Goal: Task Accomplishment & Management: Complete application form

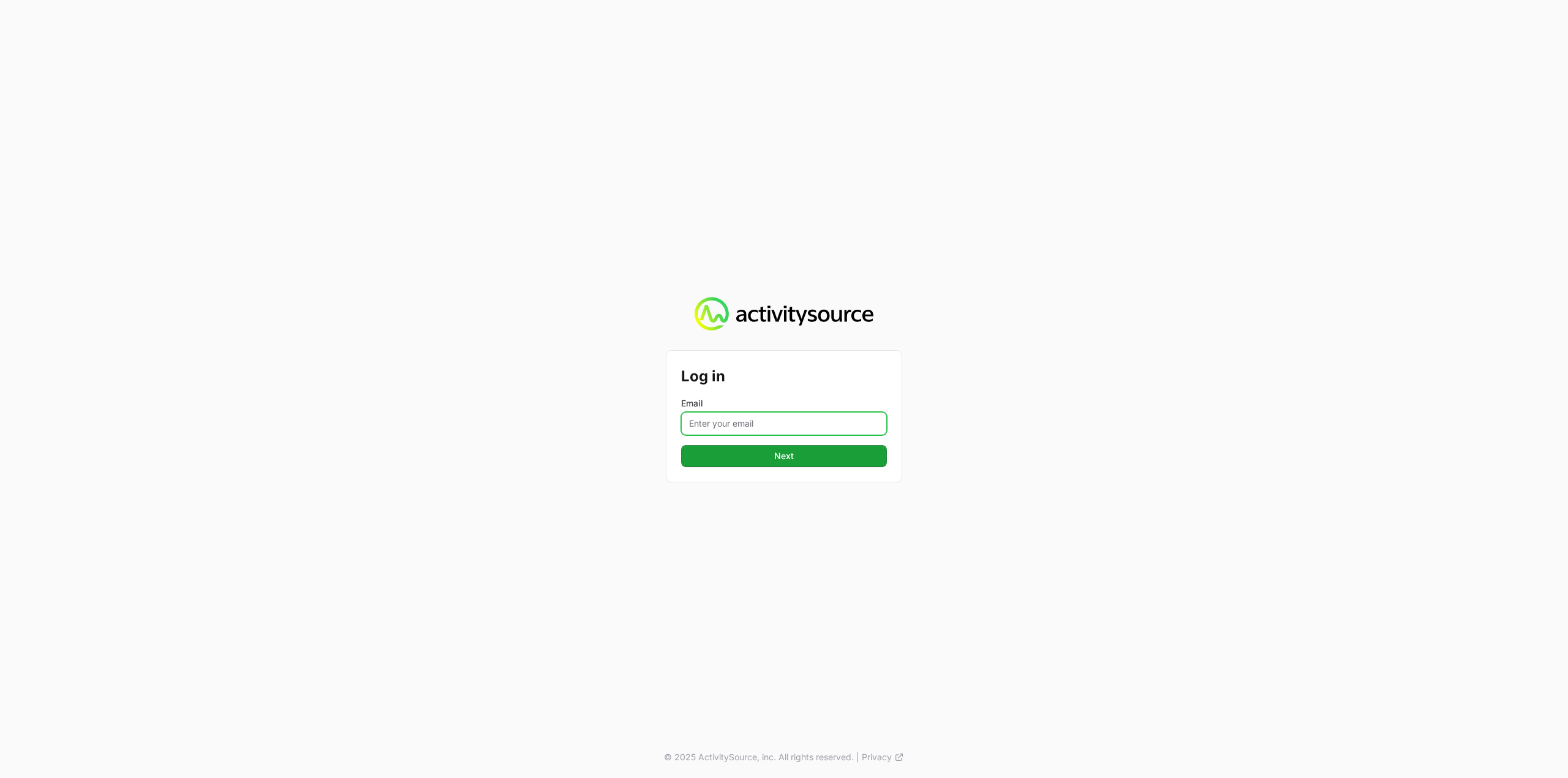
click at [802, 420] on input "Email" at bounding box center [783, 423] width 206 height 23
type input "Mustafa.larki@nextgen.group"
click at [821, 463] on button "Next Next" at bounding box center [783, 456] width 206 height 22
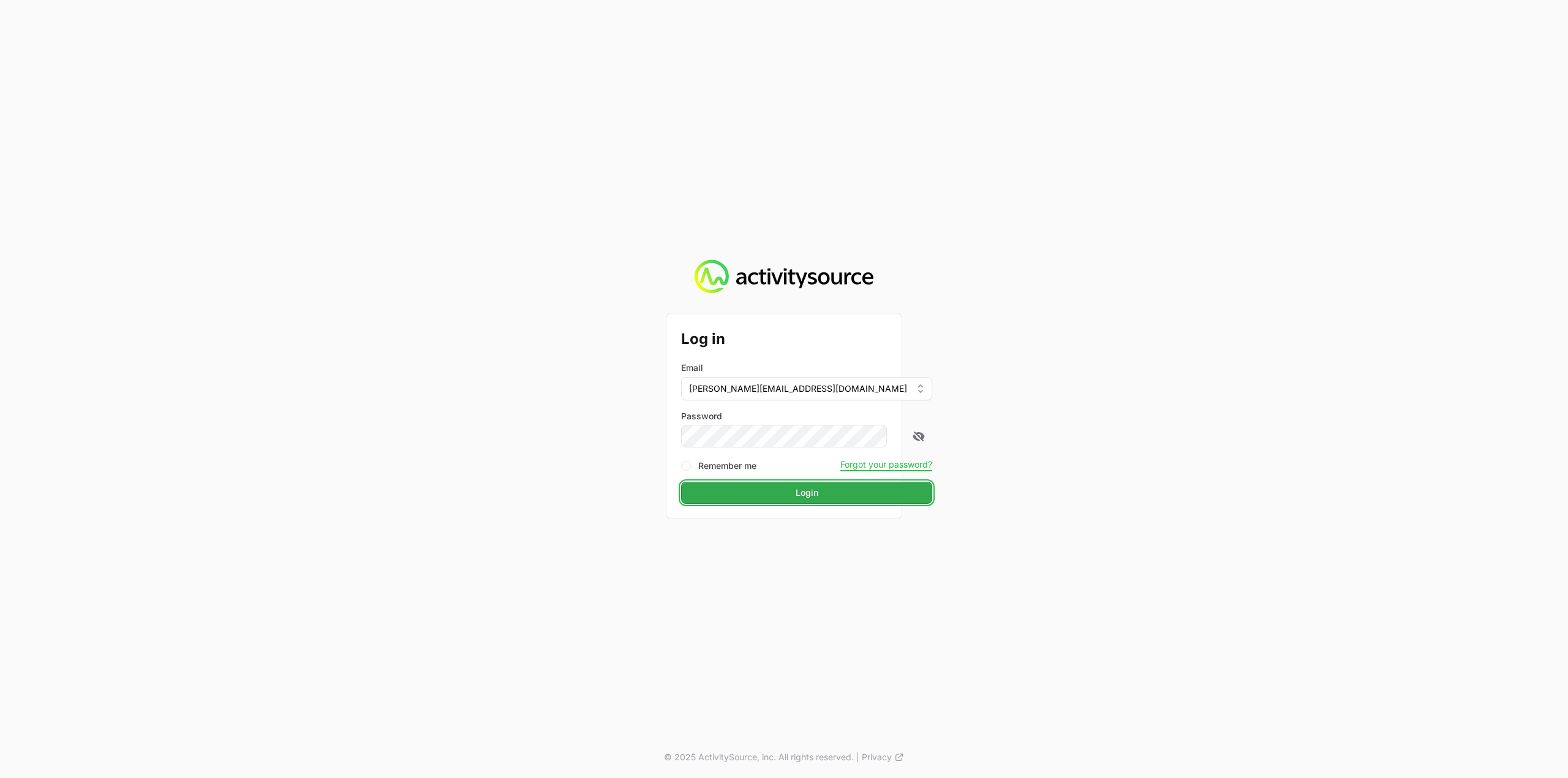
click at [783, 498] on span "Login" at bounding box center [806, 493] width 236 height 14
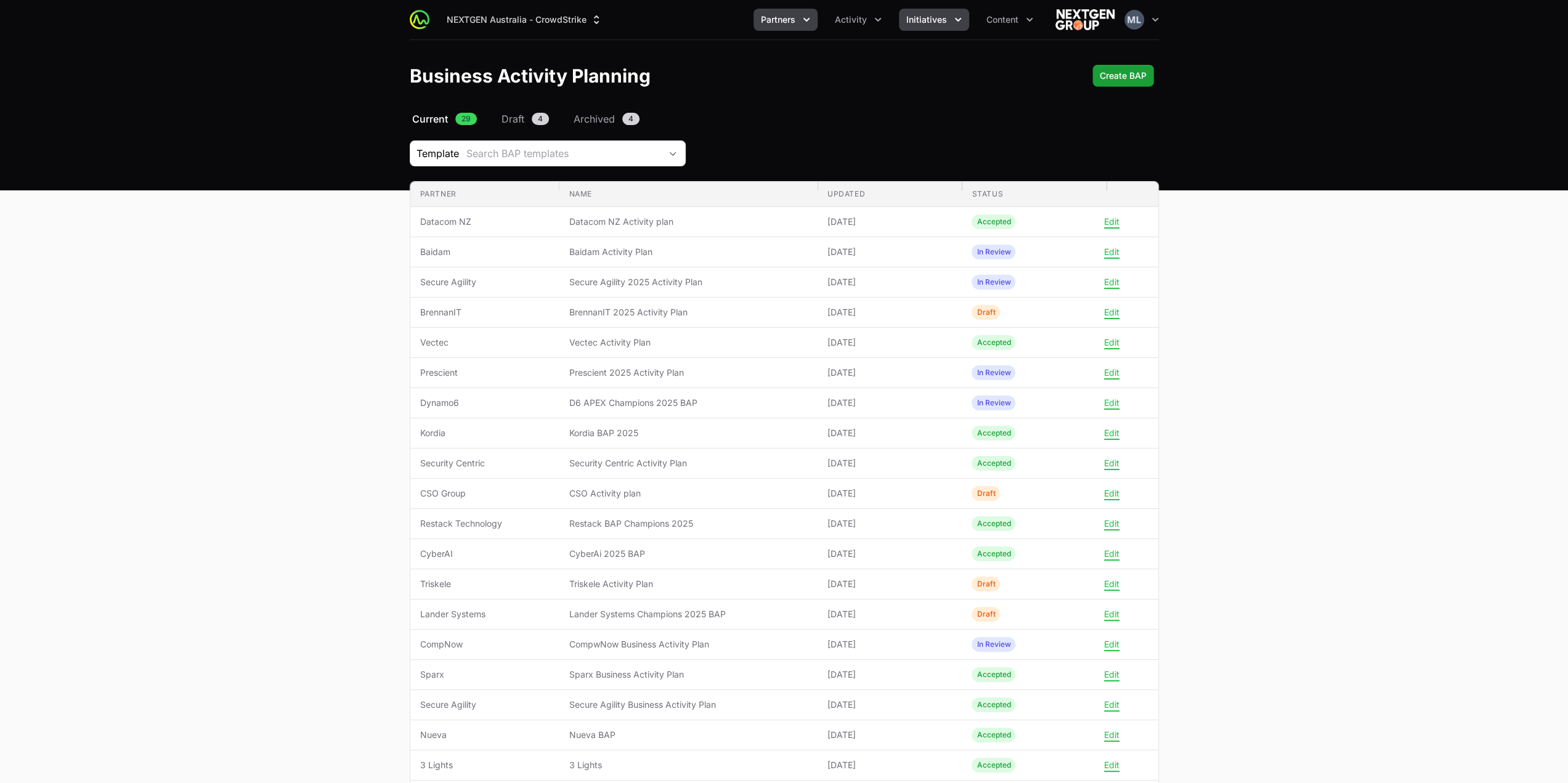
click at [899, 13] on button "Initiatives" at bounding box center [934, 20] width 70 height 22
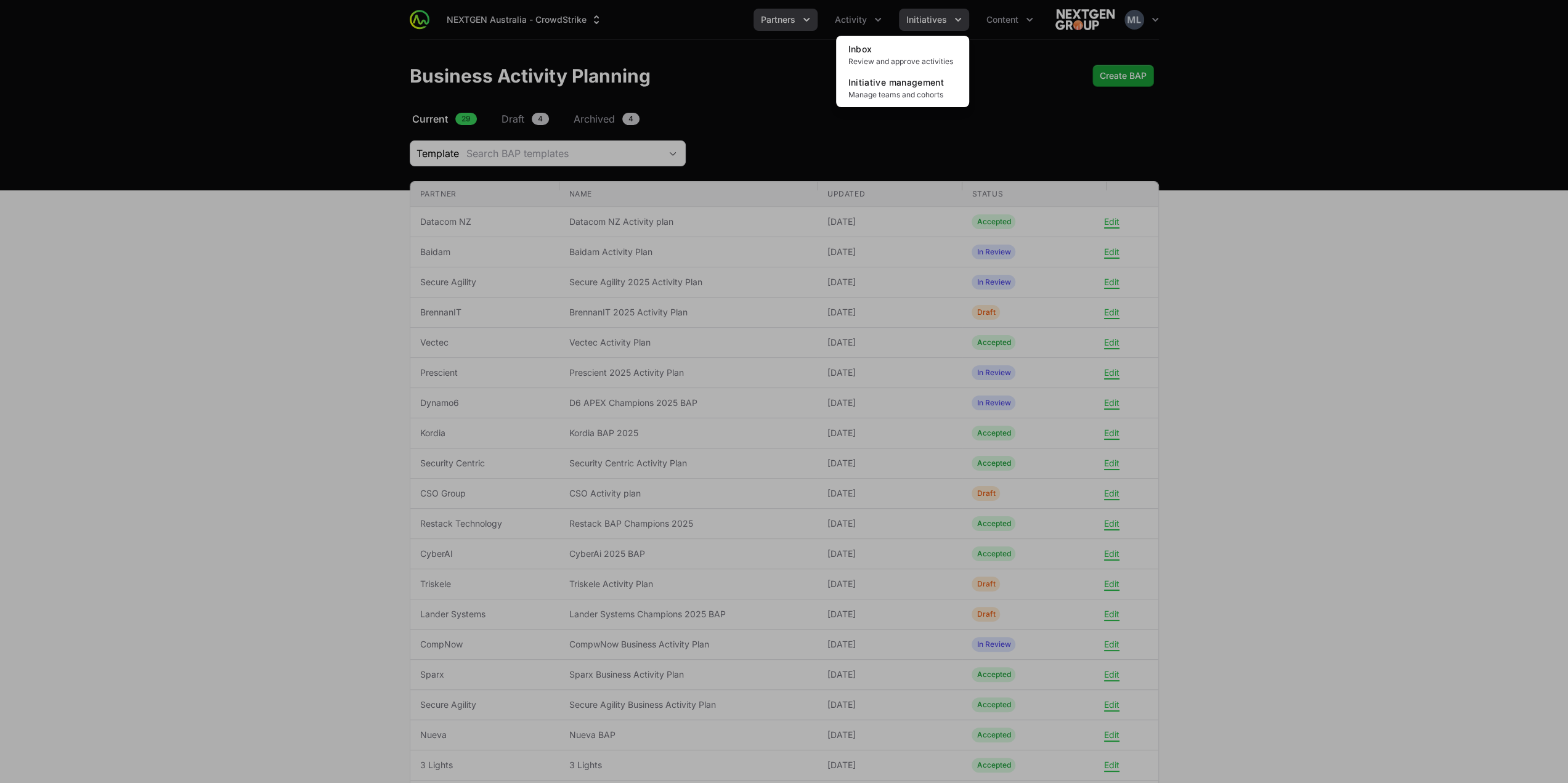
click at [867, 22] on div "Initiatives menu" at bounding box center [784, 391] width 1568 height 783
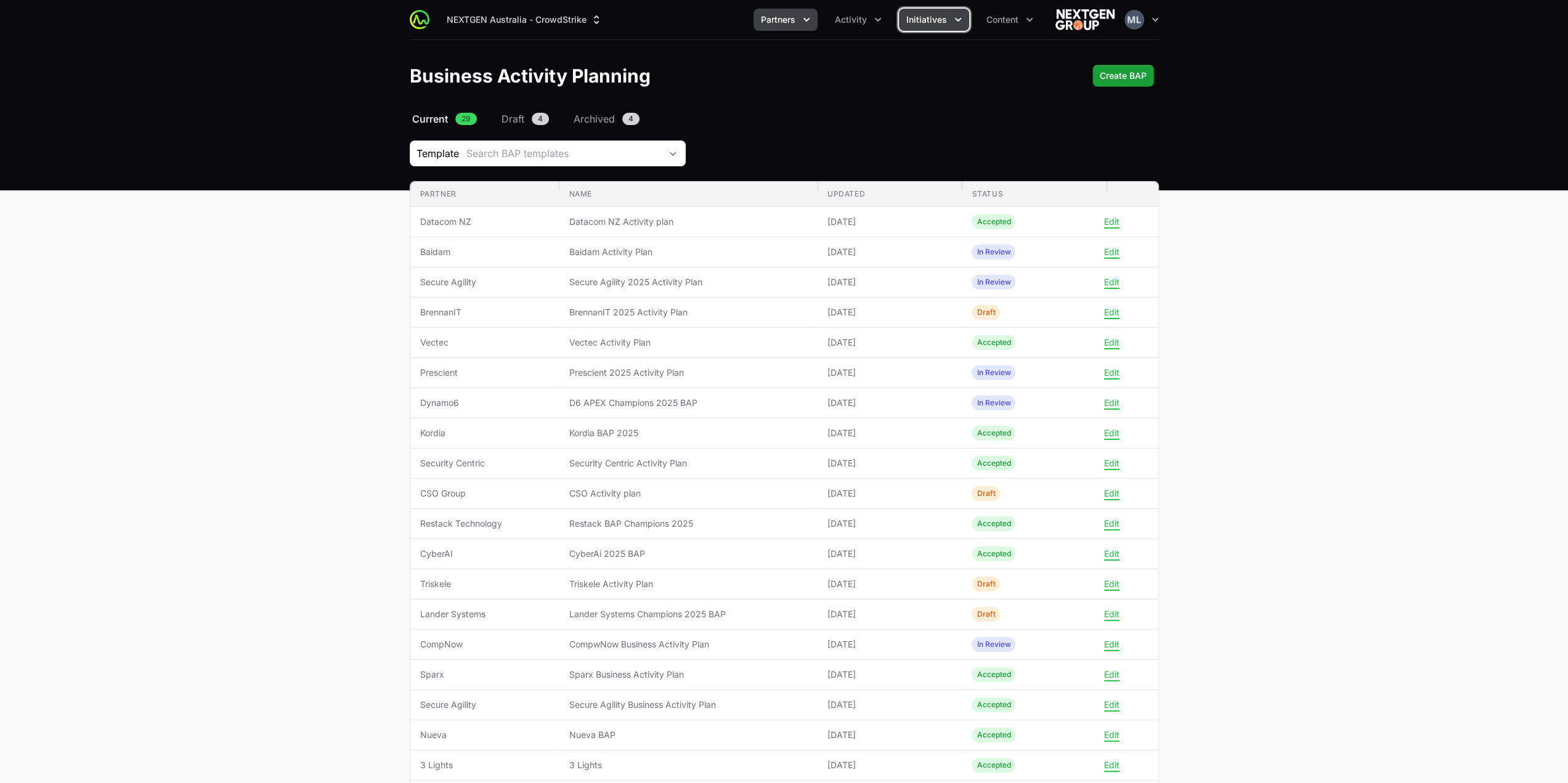
click at [867, 22] on button "Activity" at bounding box center [858, 20] width 62 height 22
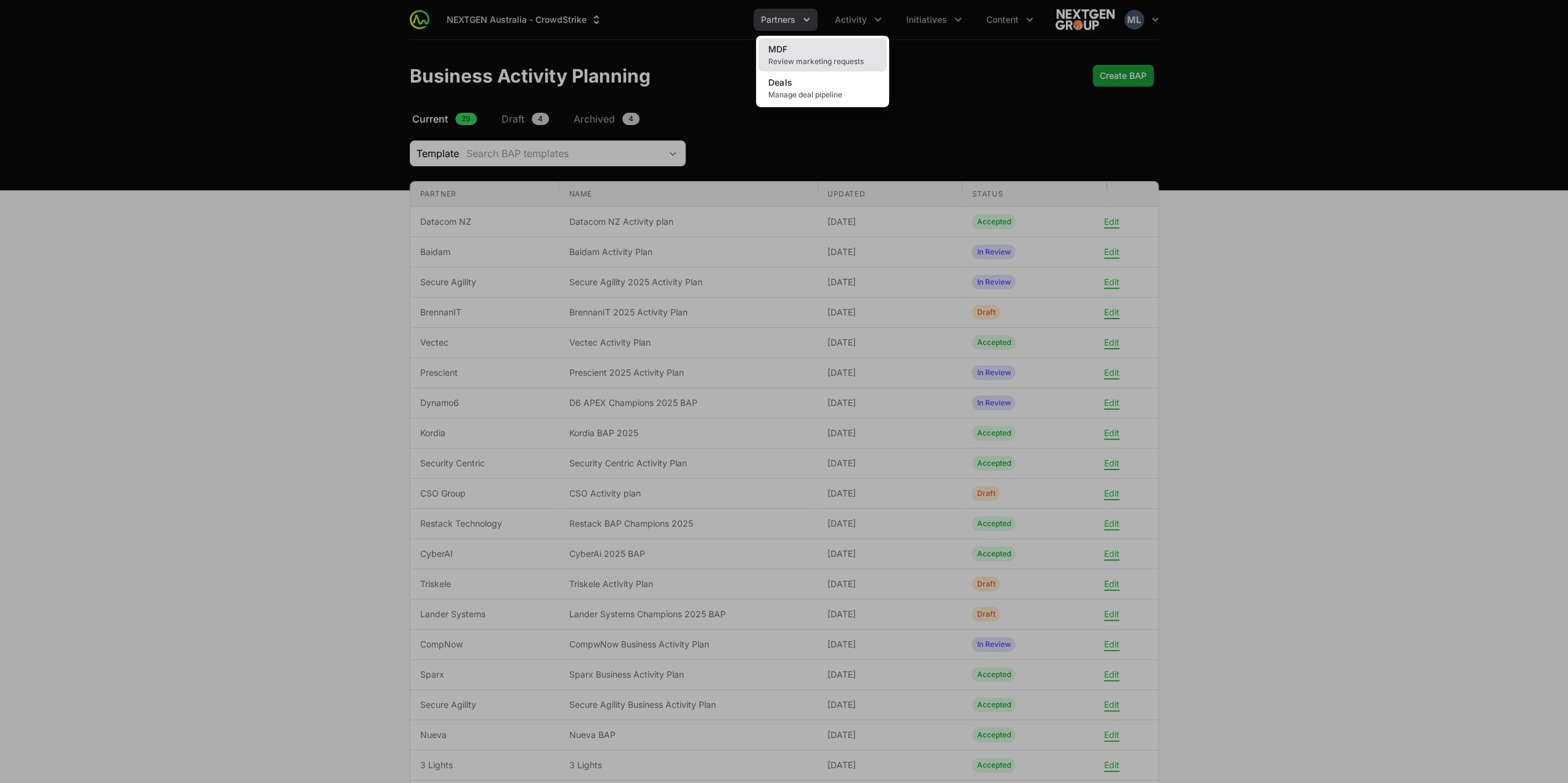
click at [866, 46] on link "MDF Review marketing requests" at bounding box center [822, 55] width 128 height 34
click at [882, 19] on div "Activity menu" at bounding box center [784, 391] width 1568 height 783
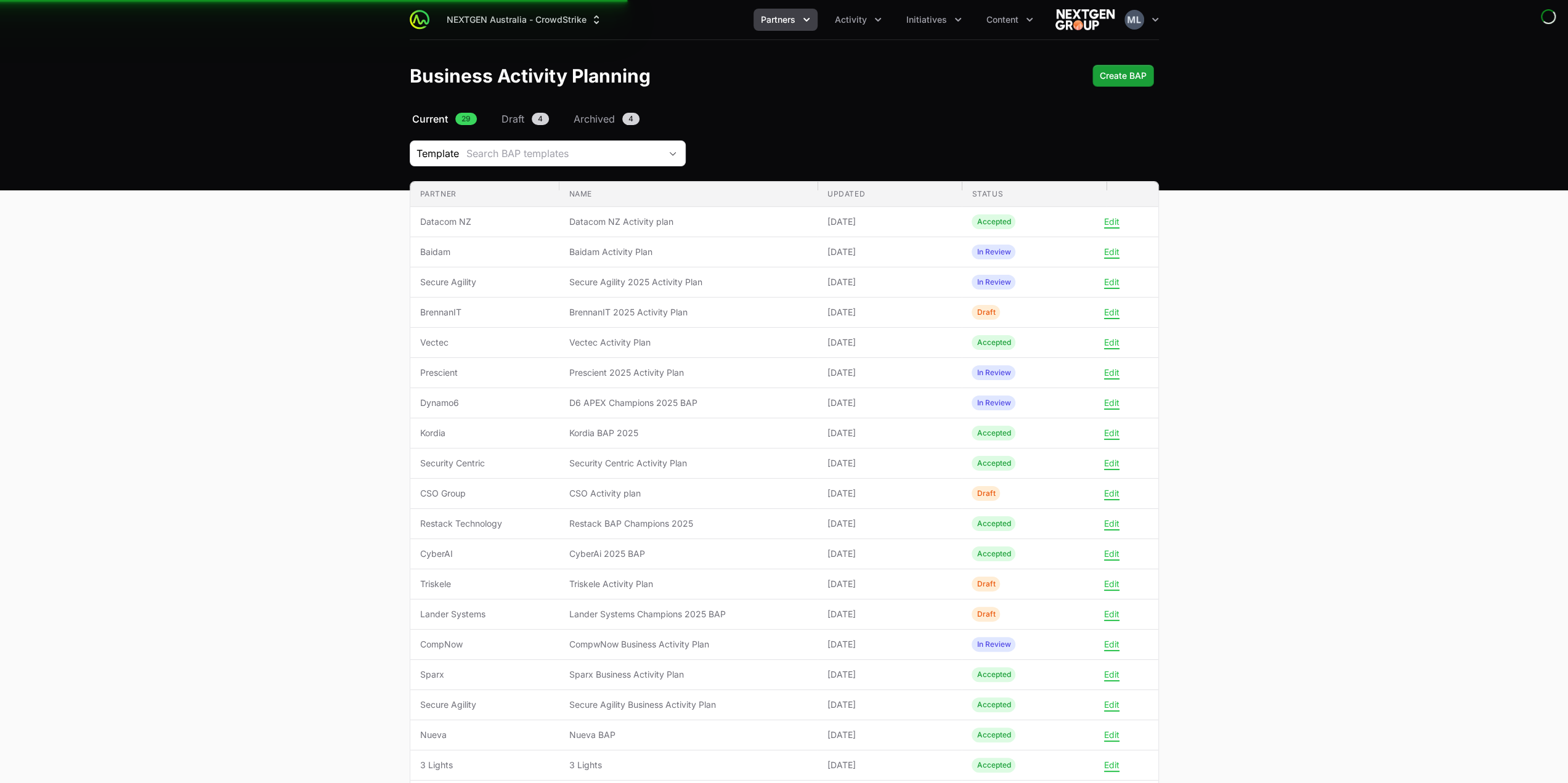
click at [865, 34] on div "NEXTGEN Australia - CrowdStrike Partners Activity Initiatives Content Open user…" at bounding box center [784, 19] width 749 height 39
click at [850, 20] on span "Activity" at bounding box center [851, 19] width 32 height 12
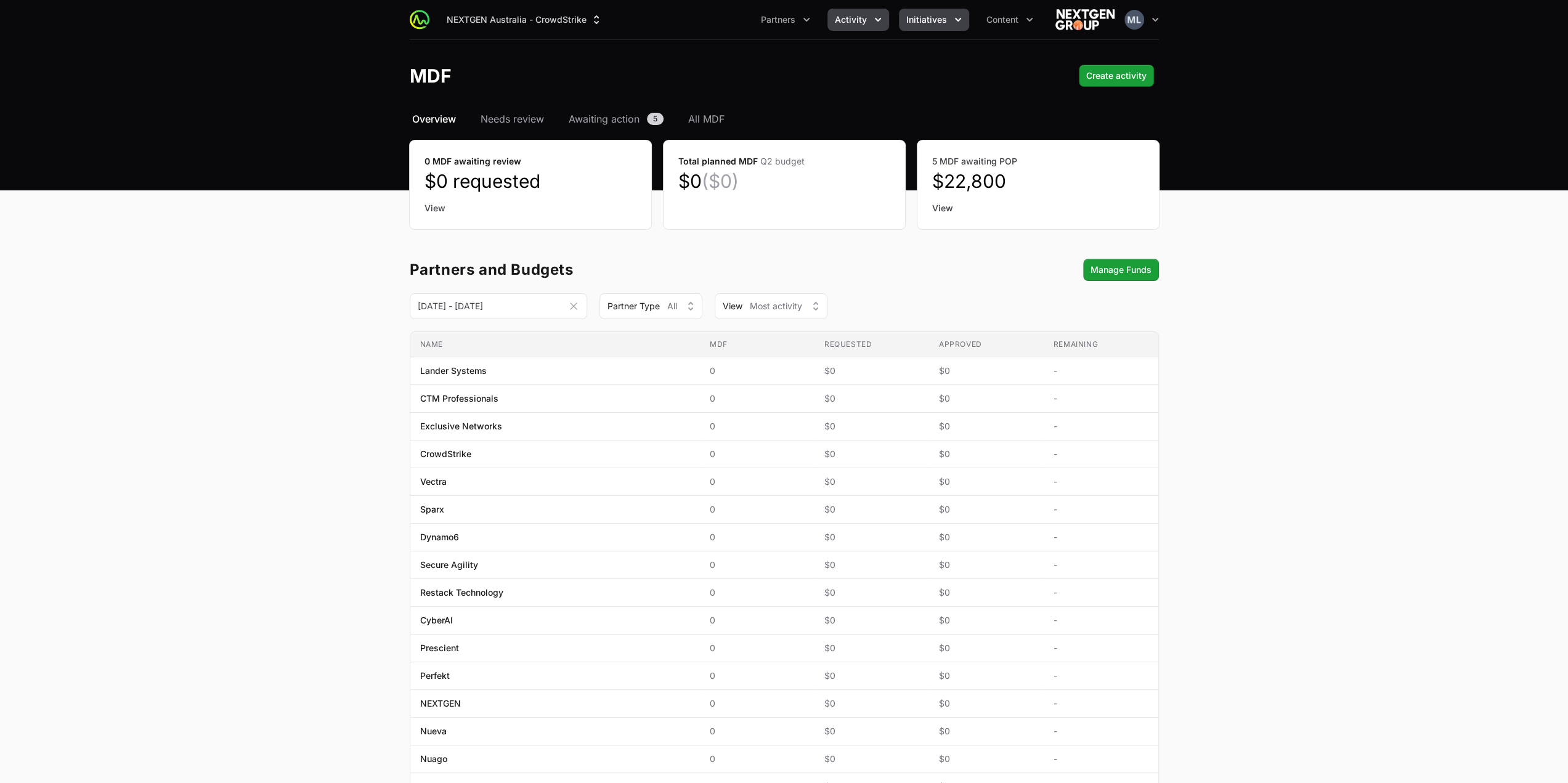
click at [952, 18] on icon "Initiatives menu" at bounding box center [958, 19] width 12 height 12
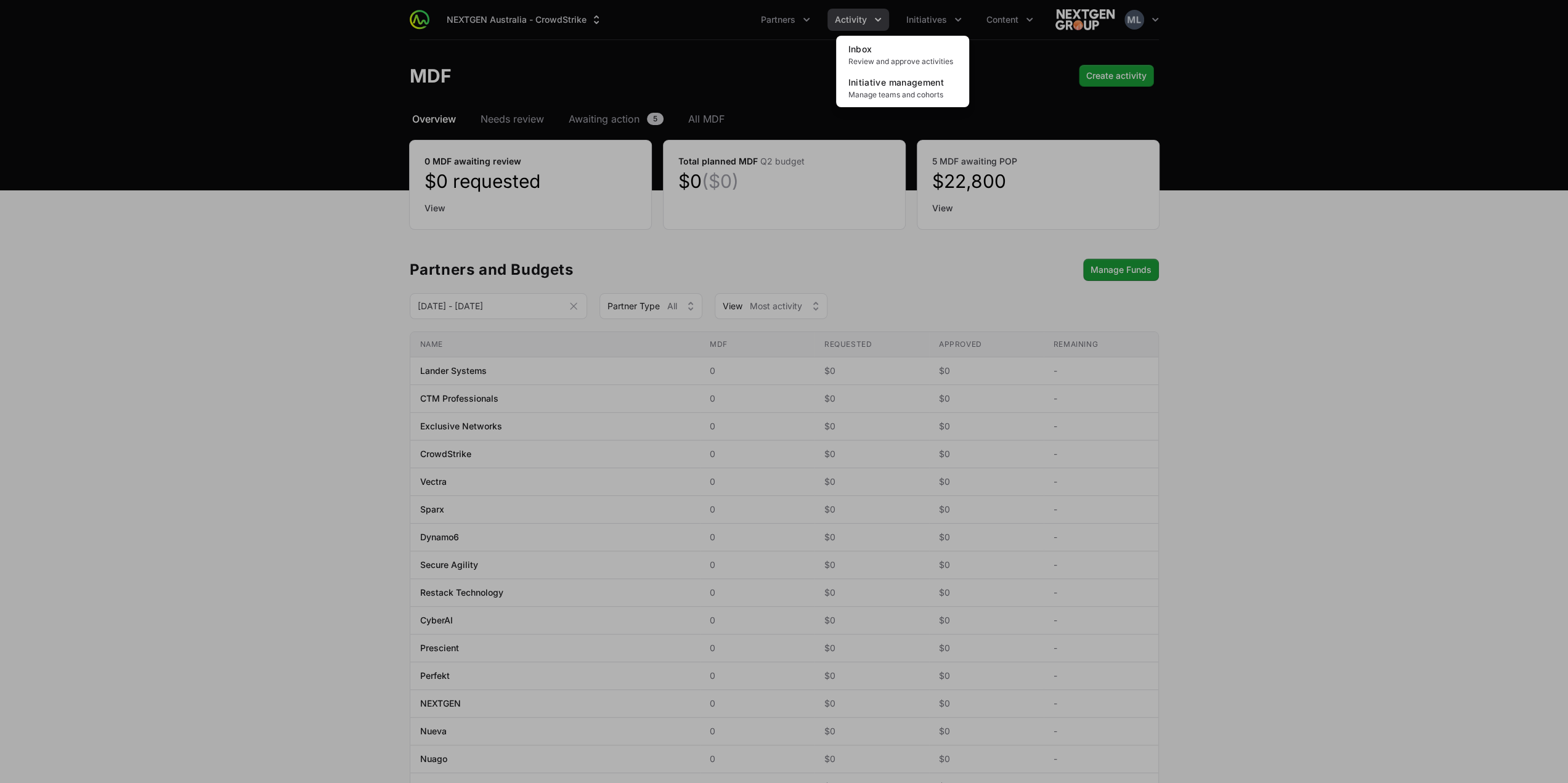
click at [799, 82] on div "Initiatives menu" at bounding box center [784, 391] width 1568 height 783
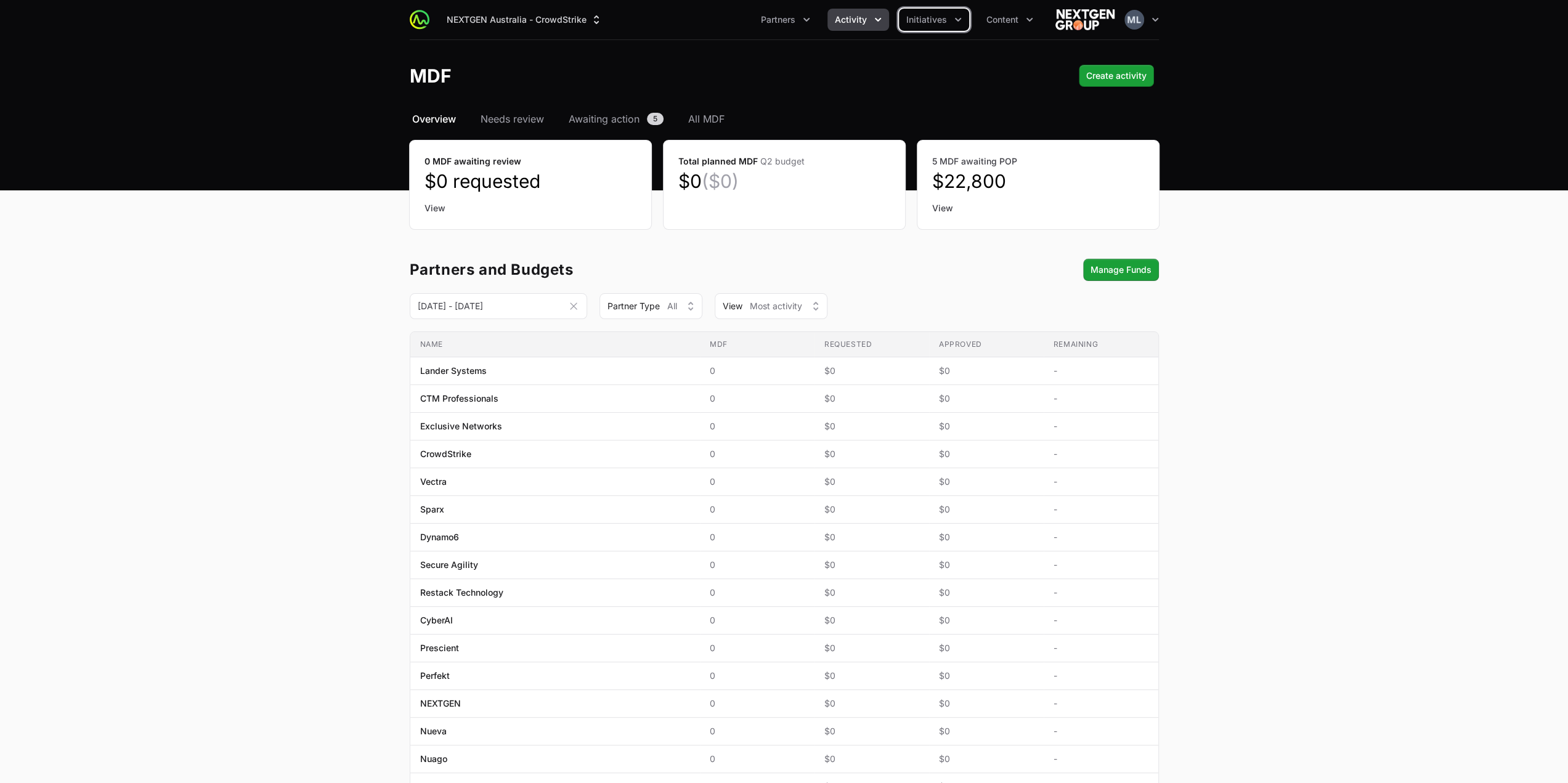
click at [856, 26] on button "Activity" at bounding box center [858, 20] width 62 height 22
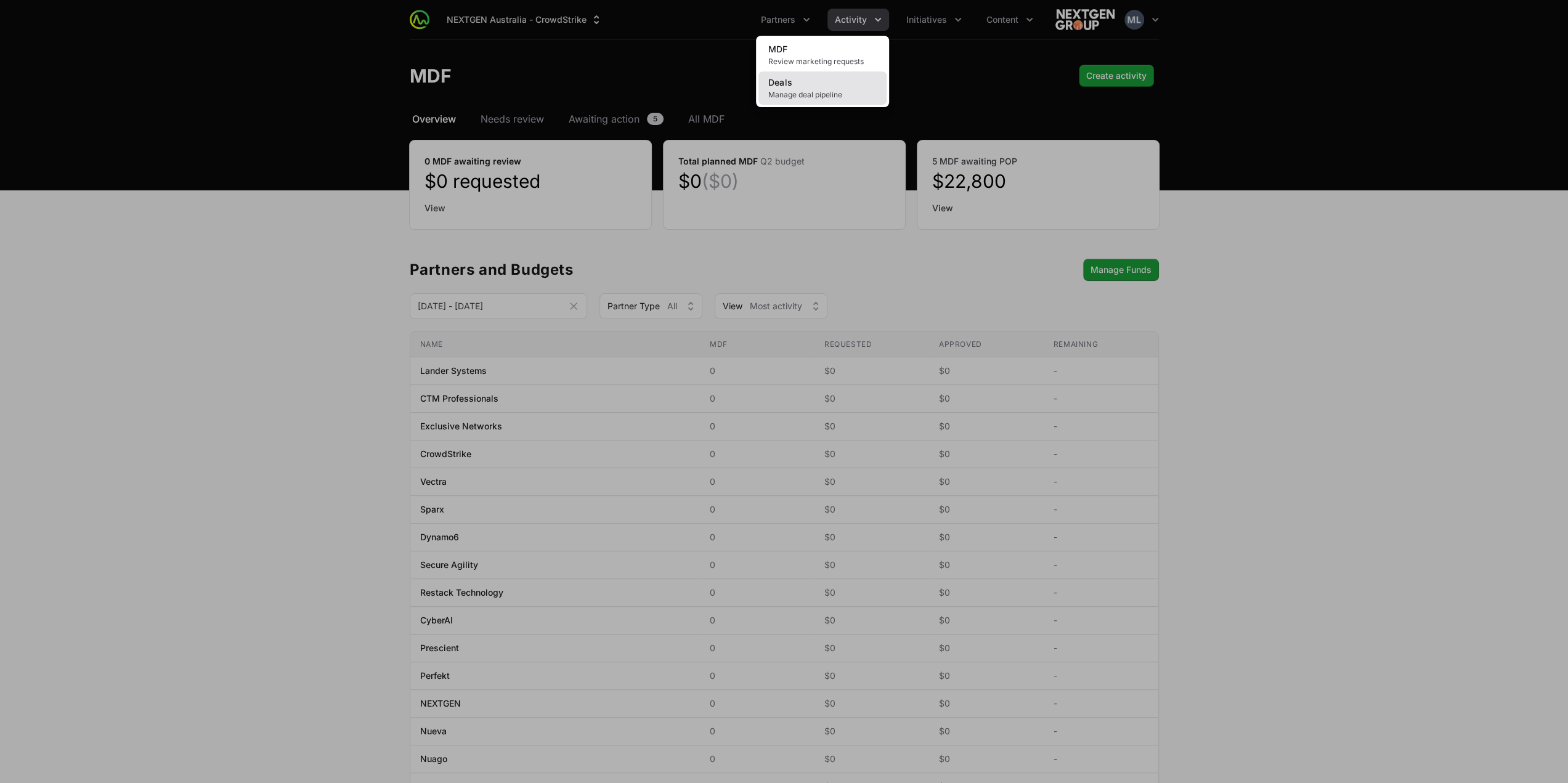
click at [788, 90] on span "Manage deal pipeline" at bounding box center [822, 94] width 109 height 10
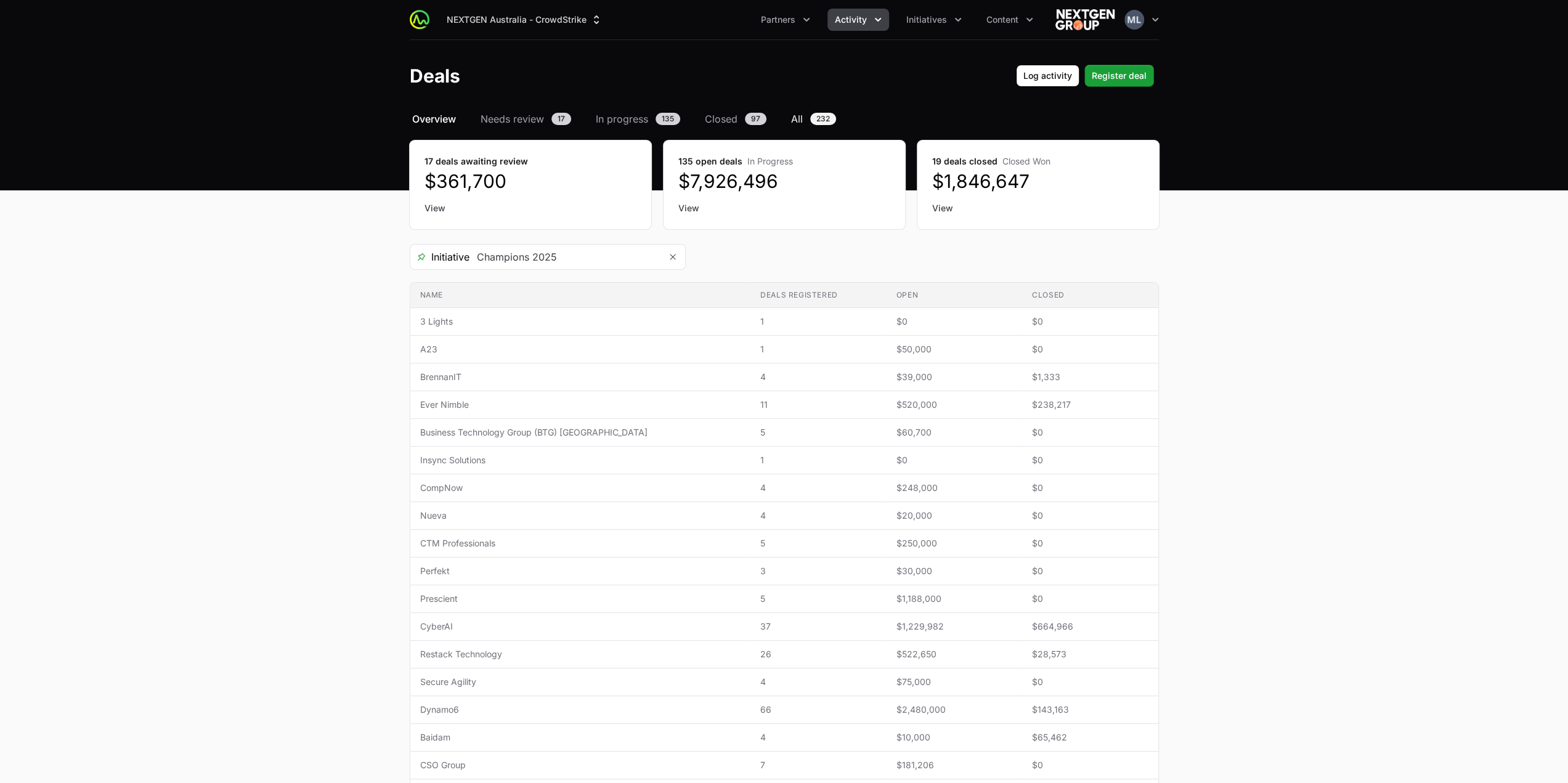
click at [807, 118] on link "All 232" at bounding box center [814, 118] width 50 height 14
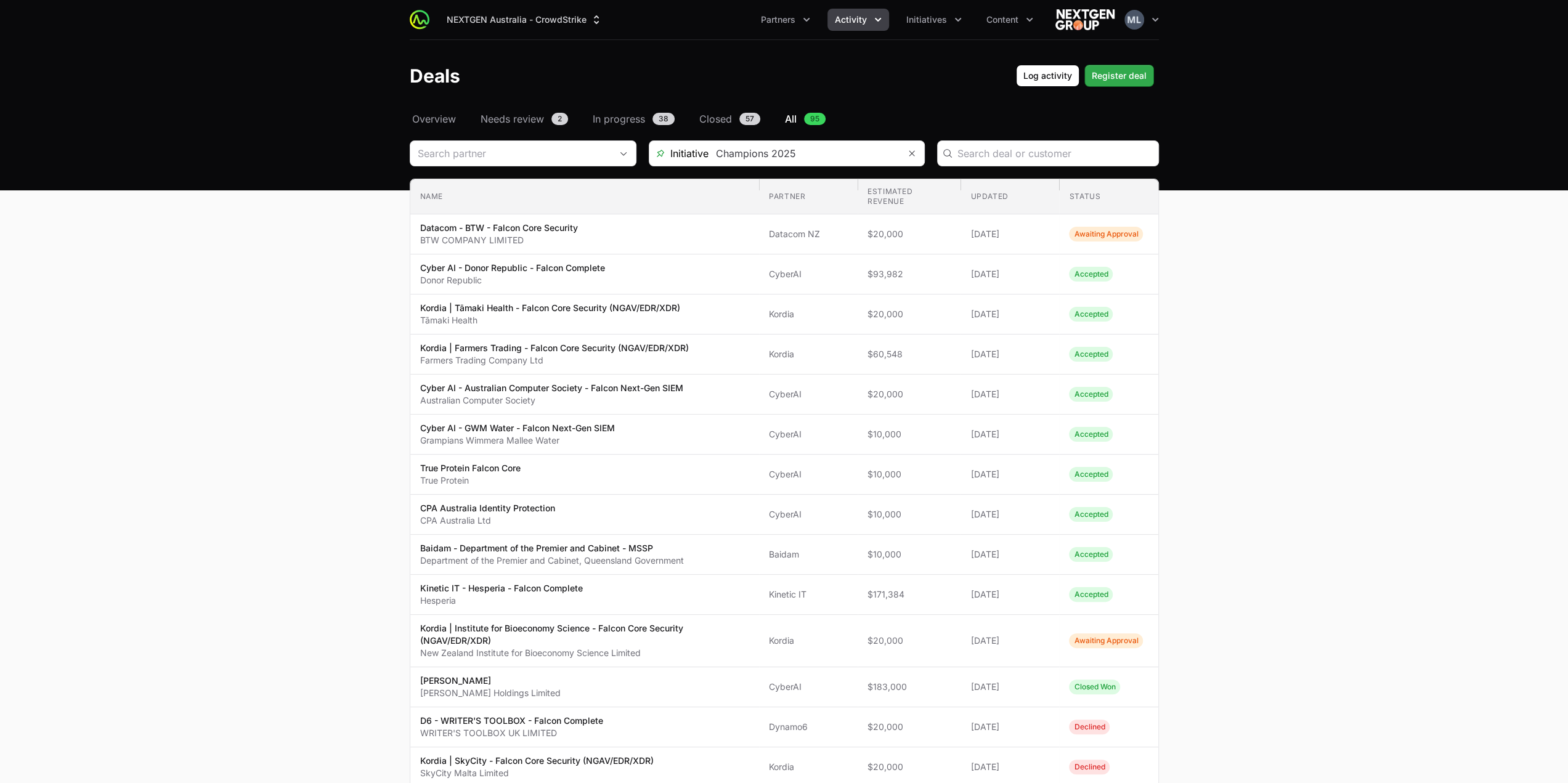
click at [1126, 65] on header "Deals Log activity Log activity Register deal Register deal" at bounding box center [784, 75] width 1568 height 71
click at [1126, 68] on span "Register deal" at bounding box center [1119, 75] width 55 height 14
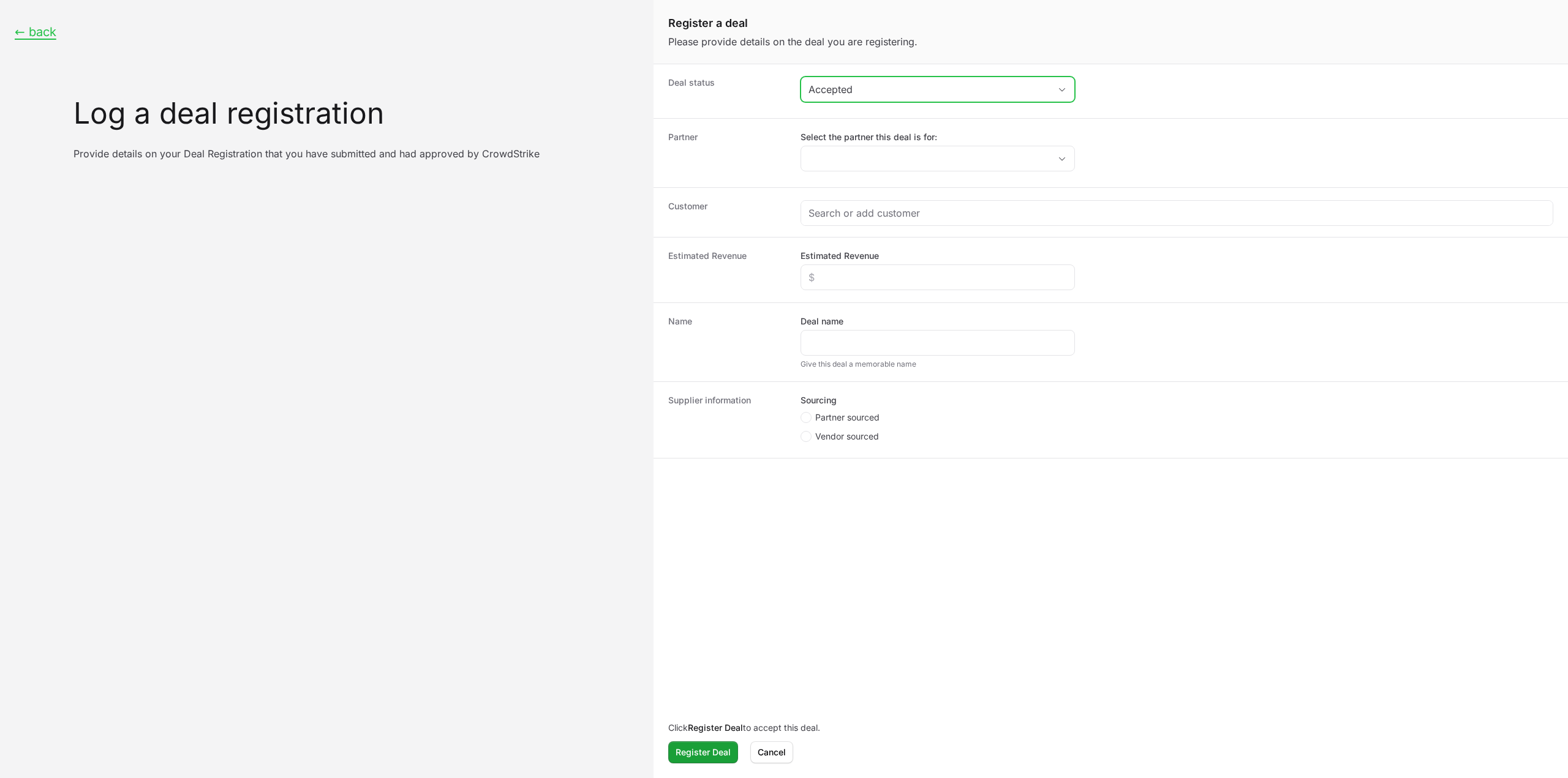
click at [886, 90] on div "Accepted" at bounding box center [929, 89] width 241 height 14
click at [874, 132] on li "Awaiting Approval" at bounding box center [937, 139] width 272 height 22
click at [893, 158] on input "Select the partner this deal is for:" at bounding box center [925, 158] width 249 height 25
type input "k"
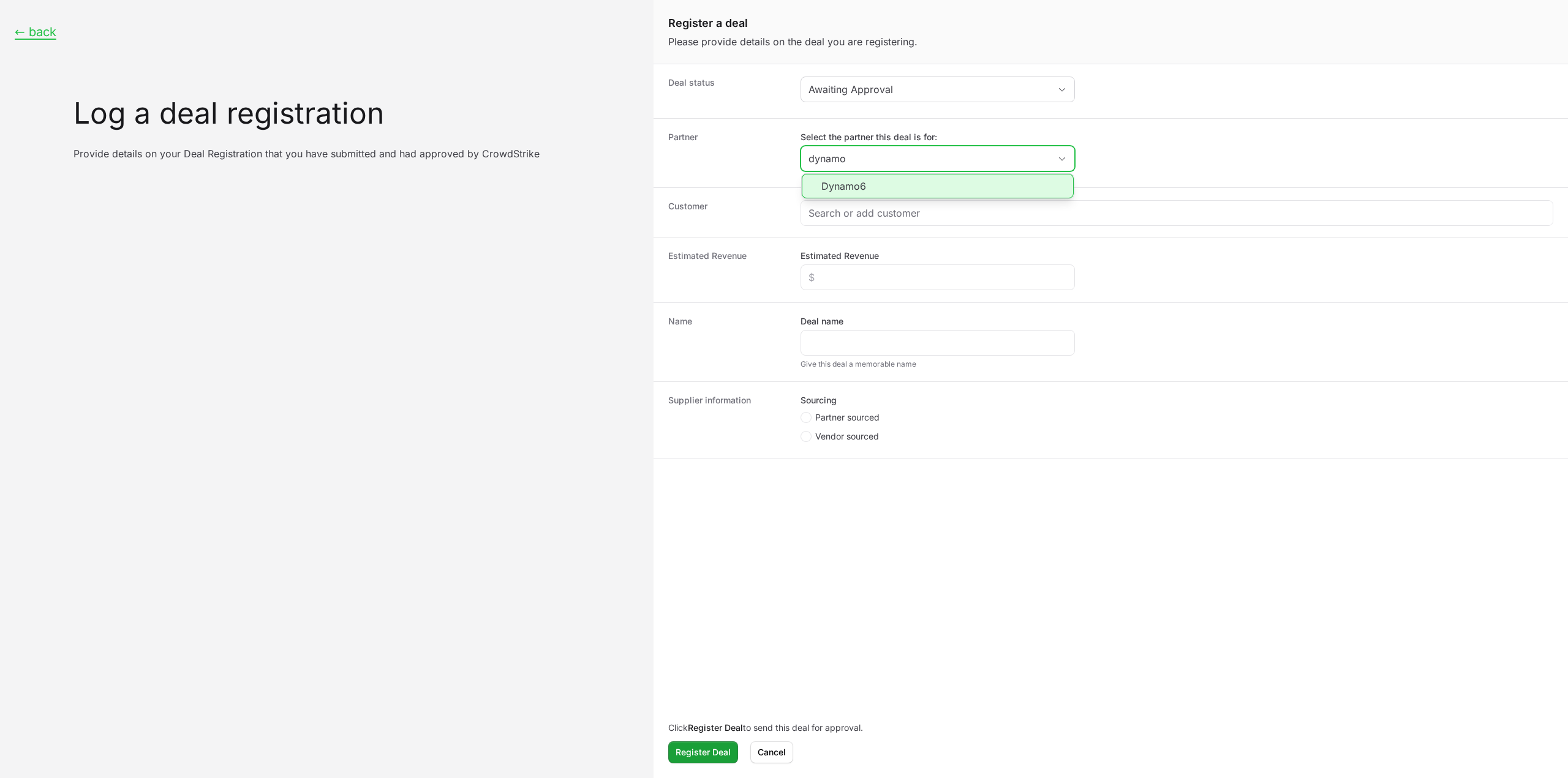
click at [887, 193] on li "Dynamo6" at bounding box center [937, 186] width 272 height 25
type input "Dynamo6"
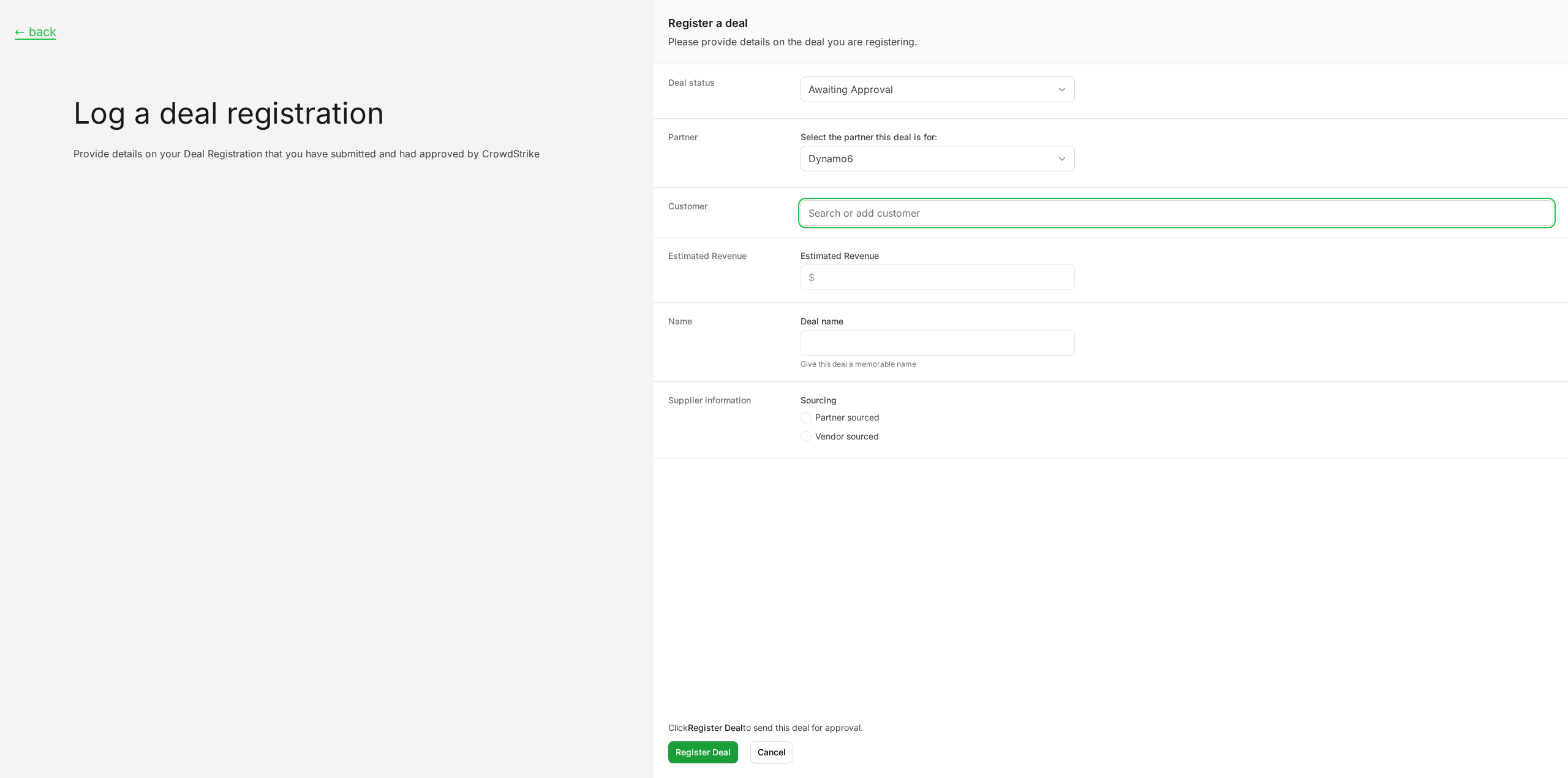
click at [883, 206] on input "Create activity form" at bounding box center [1177, 213] width 736 height 14
paste input "https://www.carrfields.co.nz/"
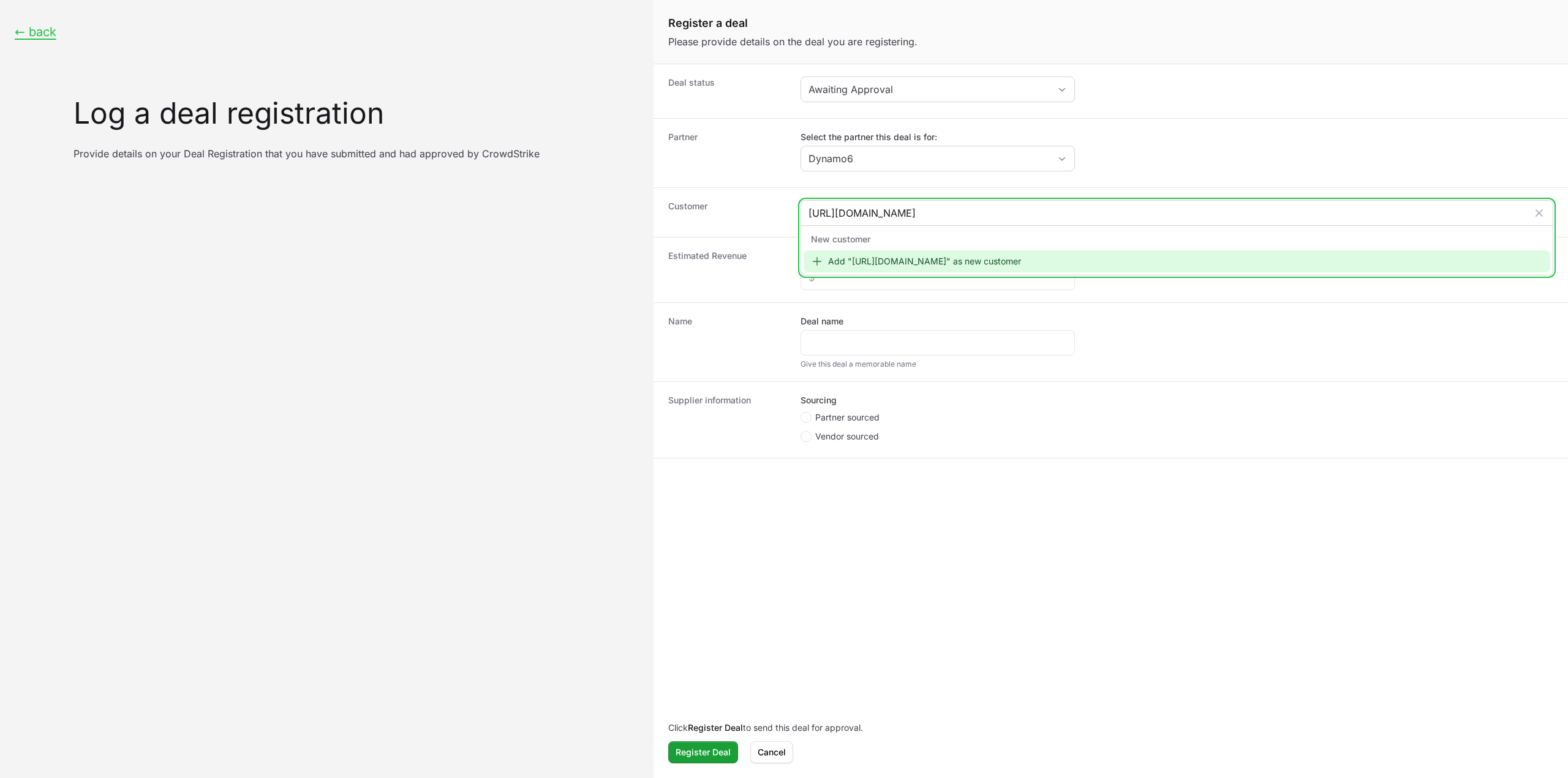
type input "https://www.carrfields.co.nz/"
click at [906, 264] on div "Add "https://www.carrfields.co.nz/" as new customer" at bounding box center [1176, 261] width 747 height 22
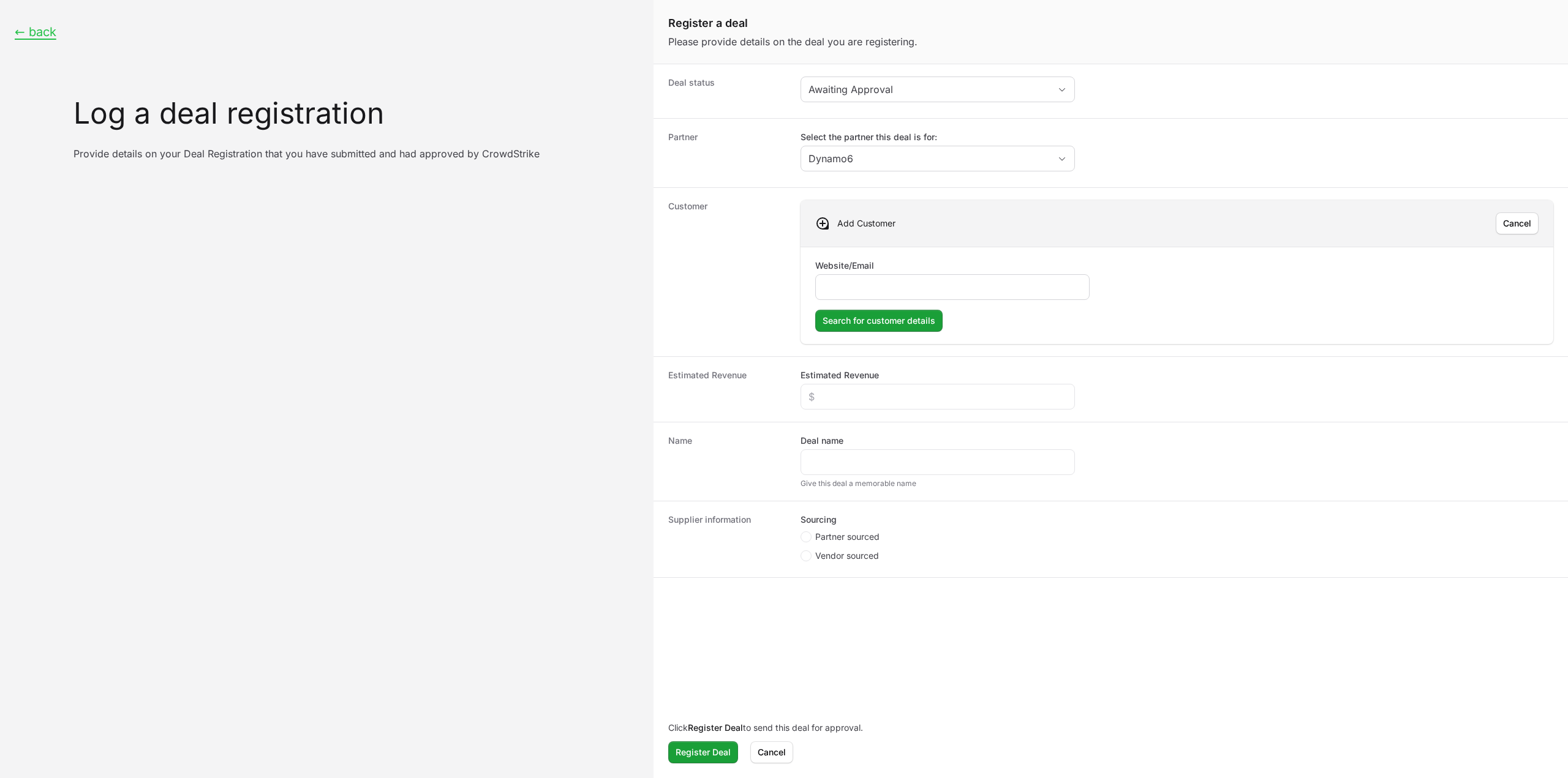
click at [864, 288] on input "Website/Email" at bounding box center [952, 287] width 258 height 14
type input "https://www.carrfields.co.nz/"
click at [862, 313] on span "Search for customer details" at bounding box center [879, 320] width 113 height 14
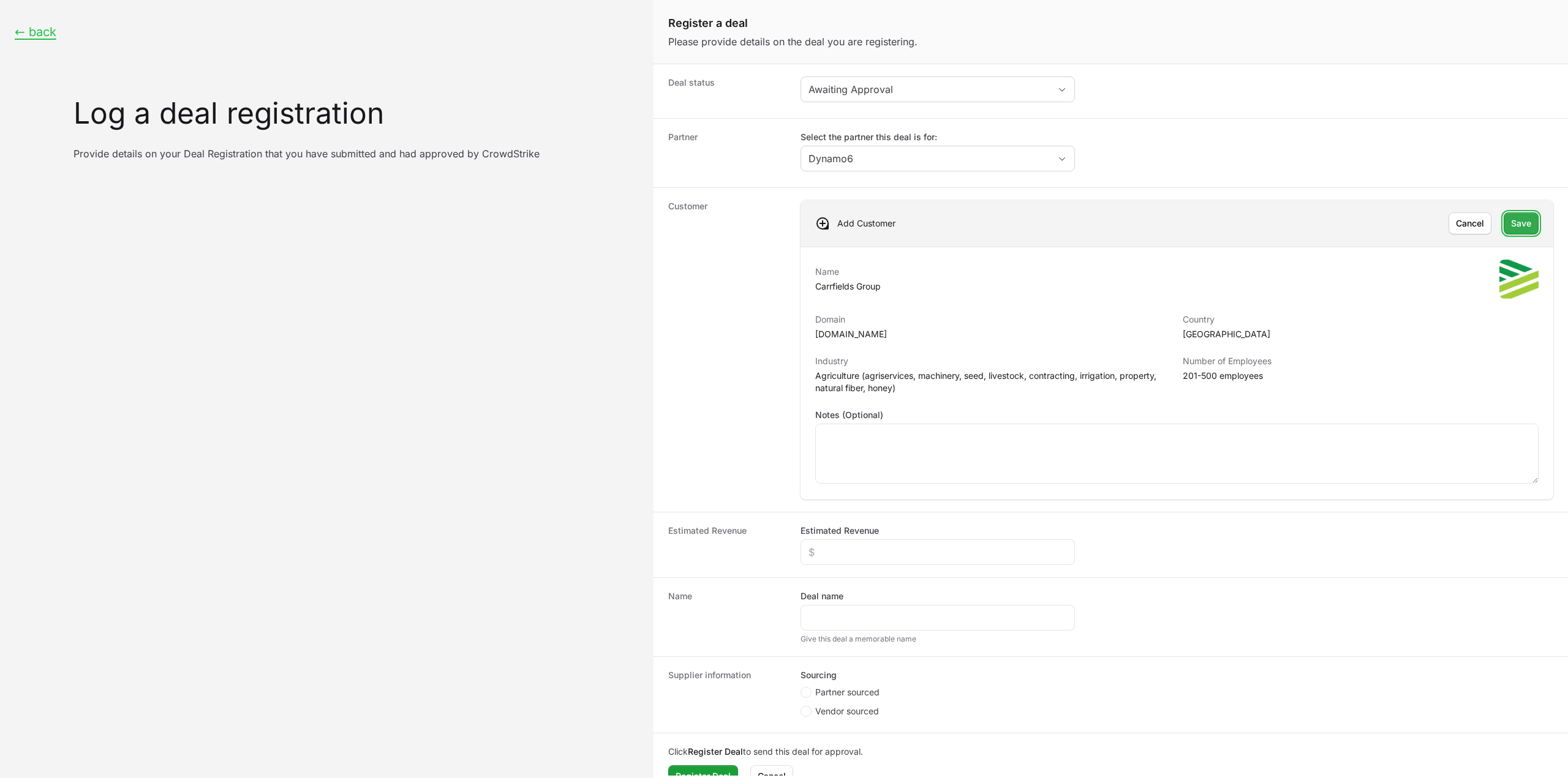
click at [1511, 217] on span "Save" at bounding box center [1520, 223] width 20 height 14
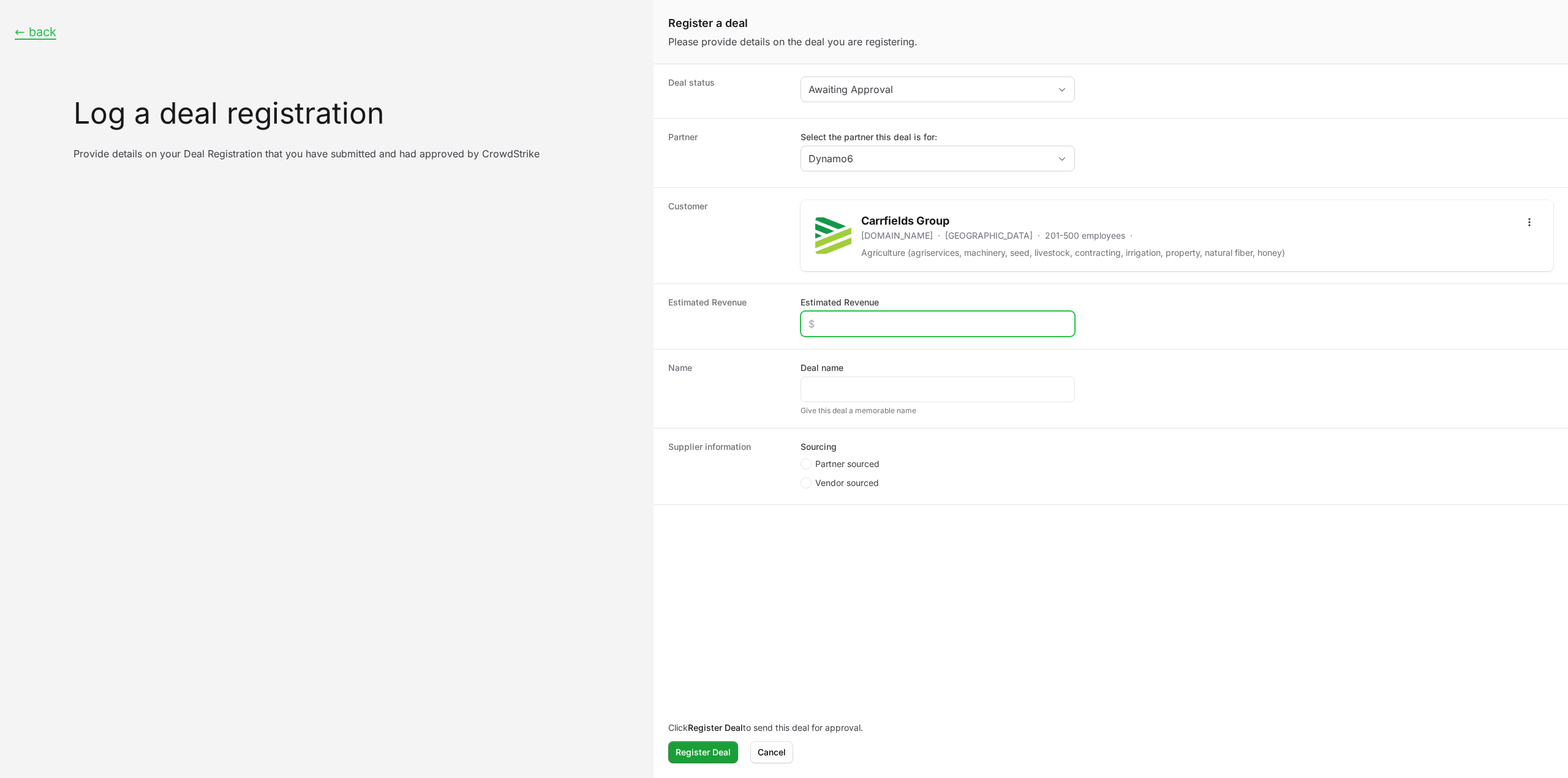
click at [859, 318] on input "Estimated Revenue" at bounding box center [937, 323] width 258 height 14
type input "$20,000"
drag, startPoint x: 963, startPoint y: 222, endPoint x: 867, endPoint y: 214, distance: 96.3
click at [867, 214] on h2 "Carrfields Group" at bounding box center [1186, 221] width 649 height 17
copy h2 "Carrfields Group"
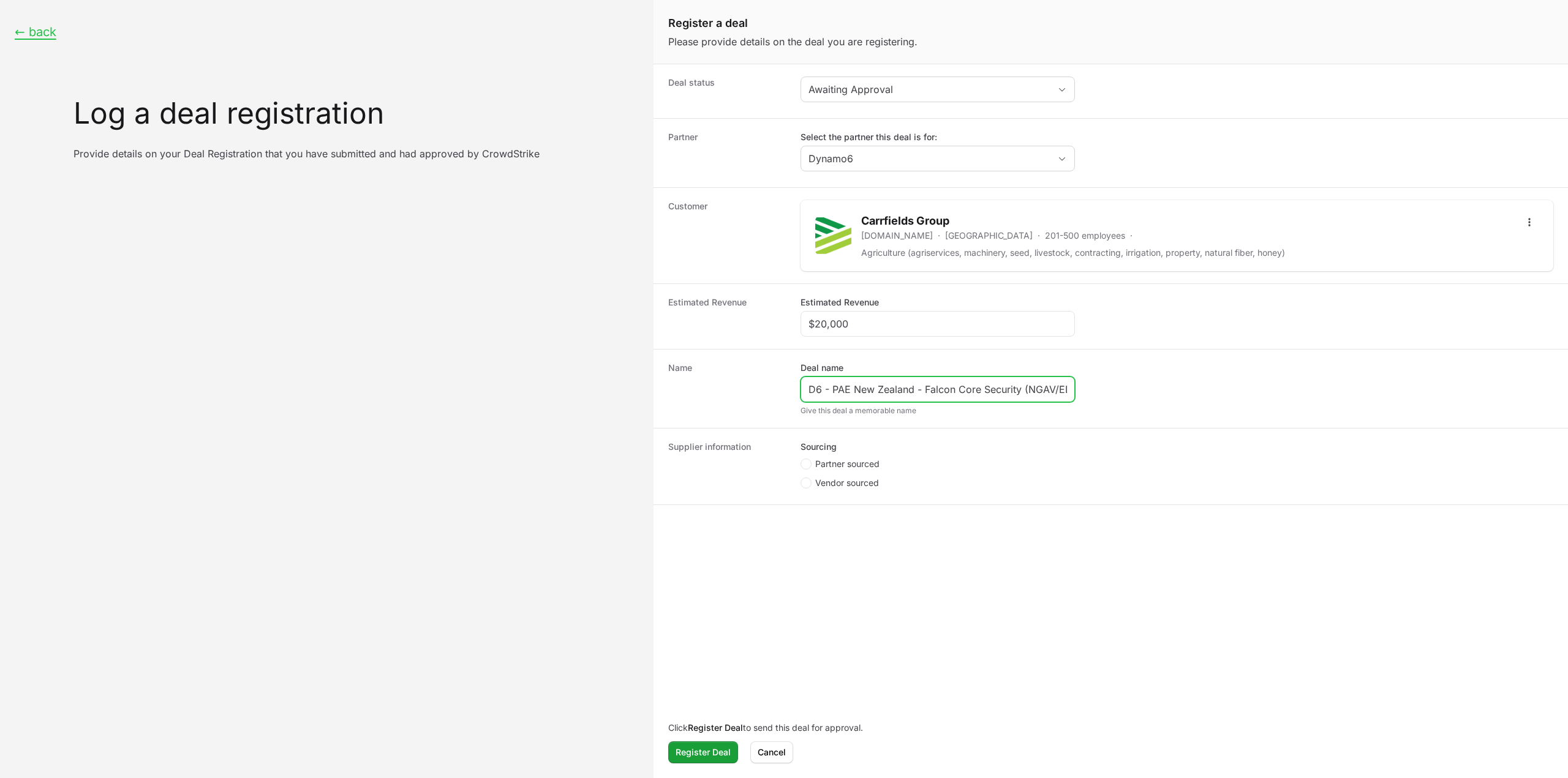
click at [861, 385] on input "D6 - PAE New Zealand - Falcon Core Security (NGAV/EDR/XDR)" at bounding box center [937, 389] width 258 height 14
drag, startPoint x: 911, startPoint y: 384, endPoint x: 831, endPoint y: 380, distance: 80.1
click at [831, 382] on input "D6 - PAE New Zealand - Falcon Core Security (NGAV/EDR/XDR)" at bounding box center [937, 389] width 258 height 14
paste input "Carrfields Group"
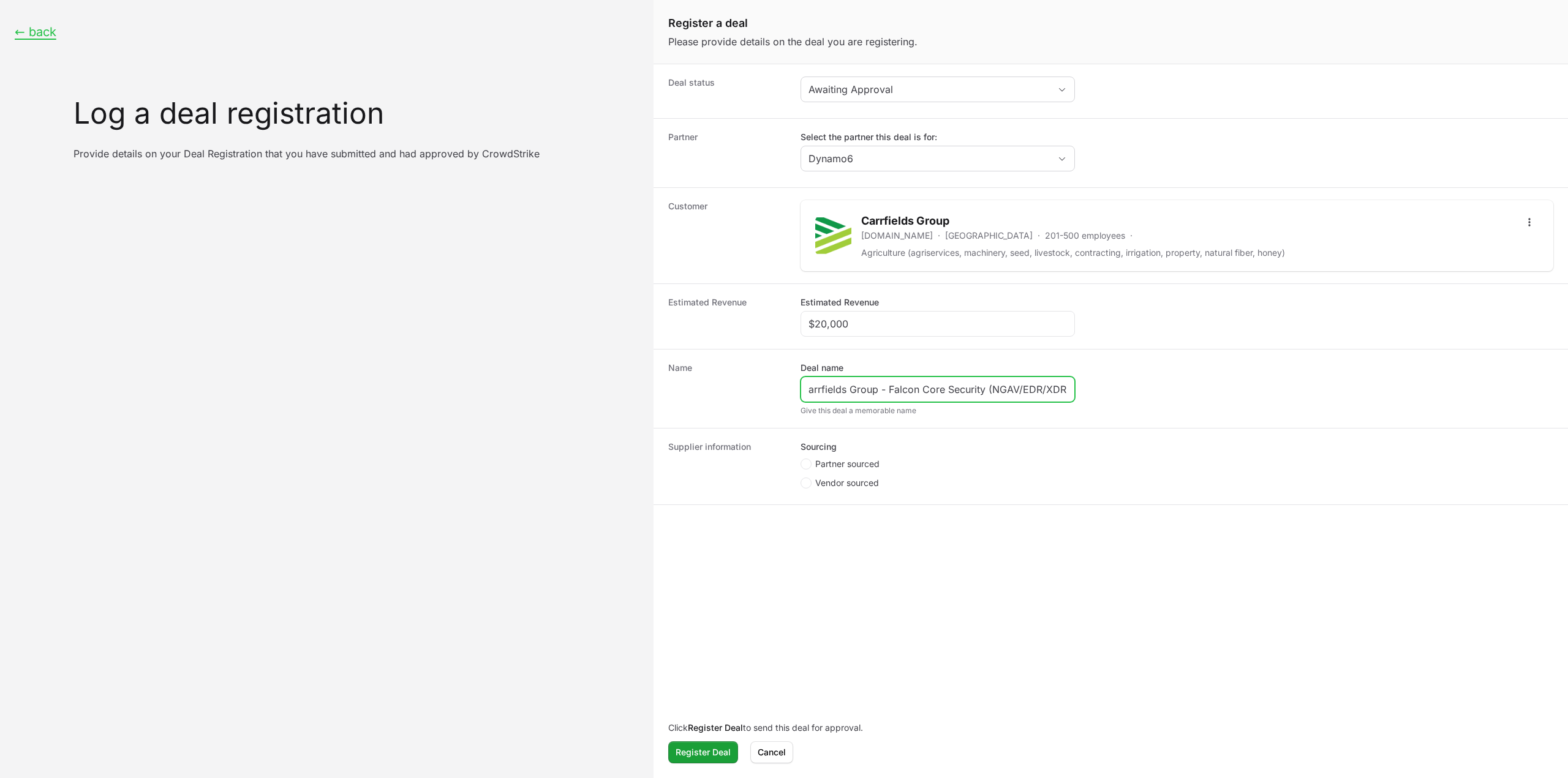
drag, startPoint x: 952, startPoint y: 387, endPoint x: 1077, endPoint y: 382, distance: 125.1
click at [1077, 382] on dd "Deal name D6 - Carrfields Group - Falcon Core Security (NGAV/EDR/XDR) Give this…" at bounding box center [1177, 389] width 752 height 54
type input "D6 - Carrfields Group - Falcon Complete"
click at [825, 449] on legend "Sourcing" at bounding box center [818, 446] width 36 height 12
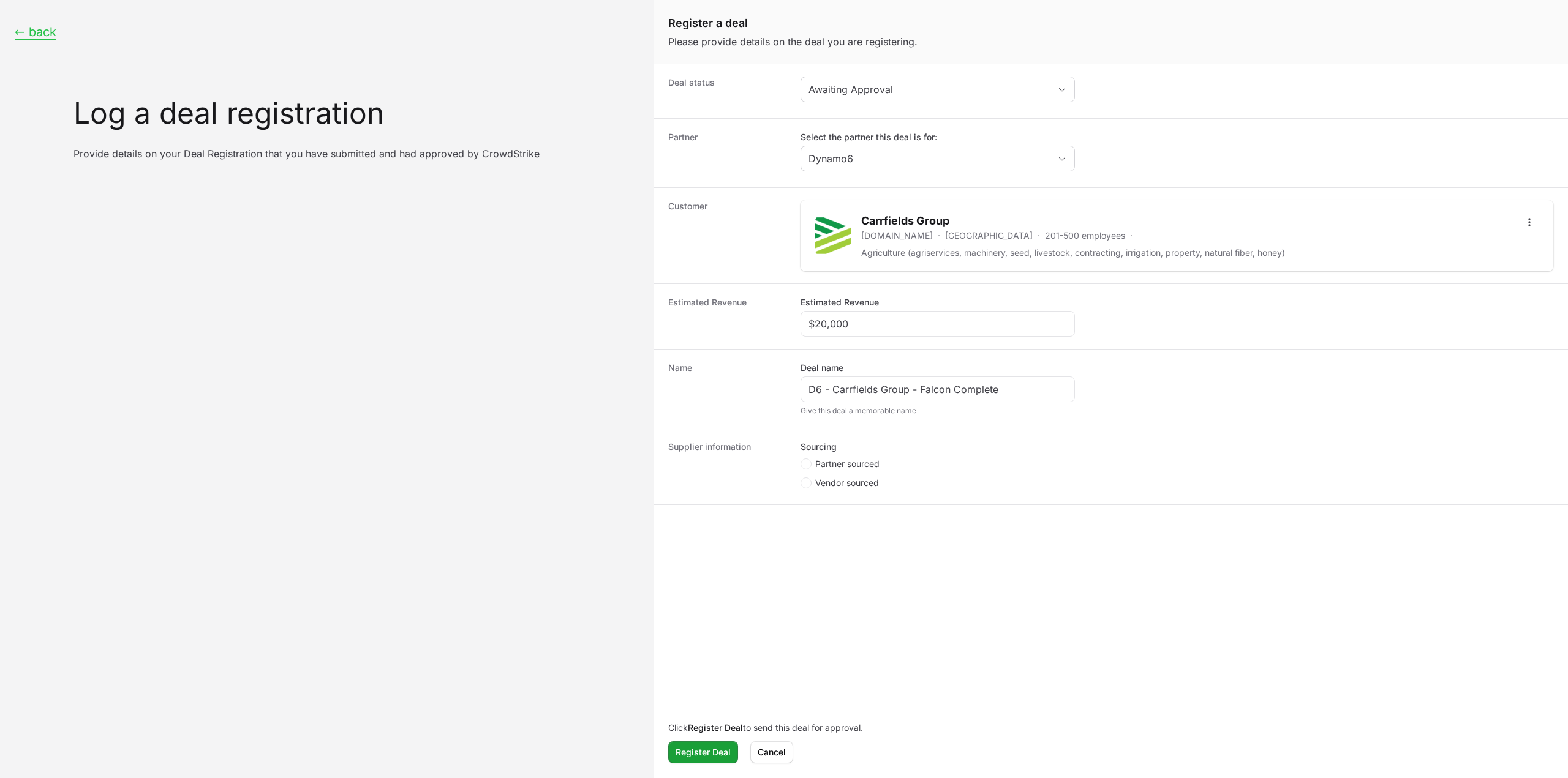
click at [835, 458] on span "Partner sourced" at bounding box center [847, 463] width 64 height 12
click at [801, 459] on input "Partner sourced" at bounding box center [801, 459] width 2 height 2
radio input "true"
click at [859, 522] on input "Deal registration code" at bounding box center [937, 529] width 258 height 14
paste input "DR-ddd07a8e"
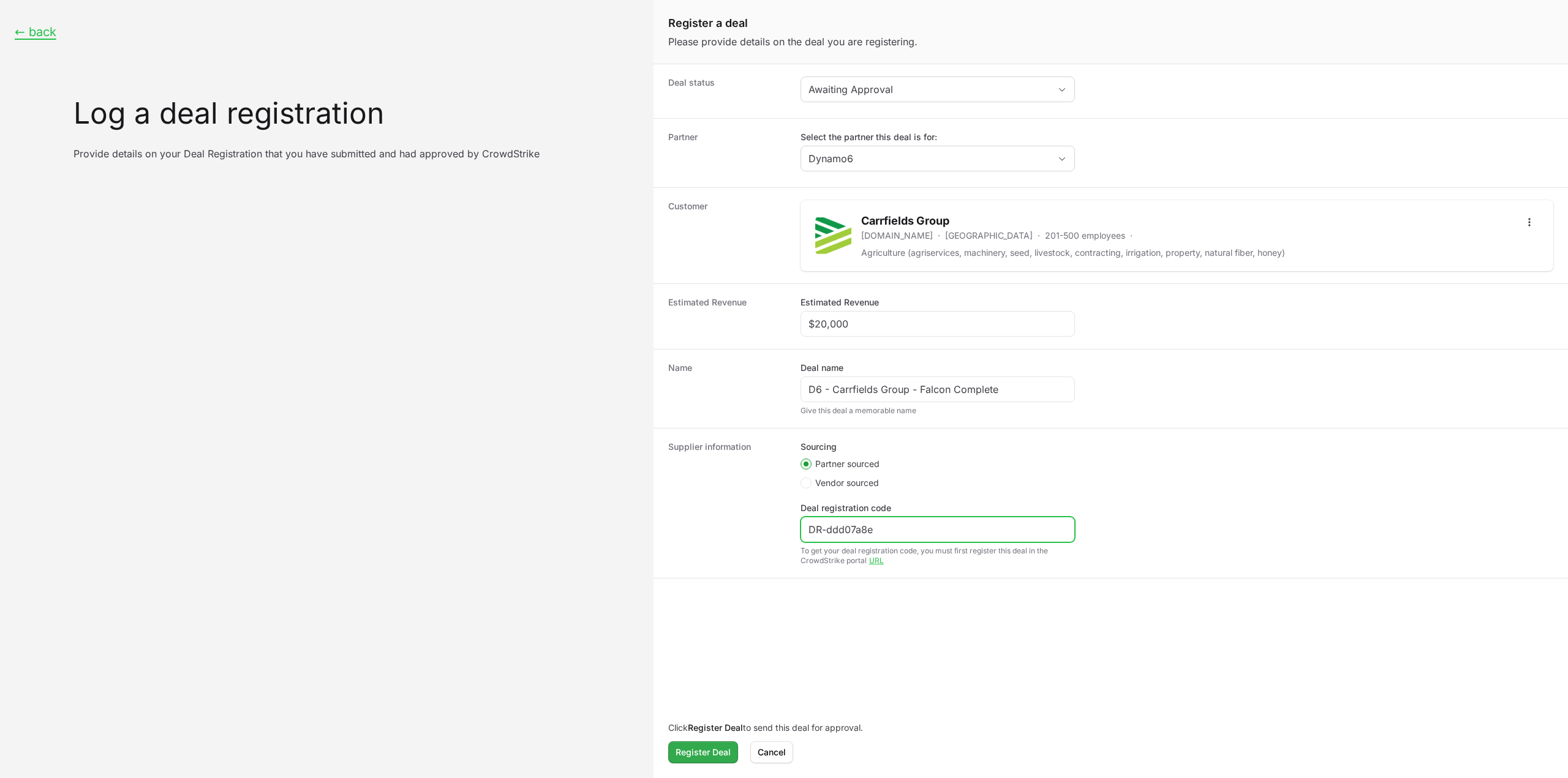
type input "DR-ddd07a8e"
click at [697, 753] on span "Register Deal" at bounding box center [702, 752] width 55 height 14
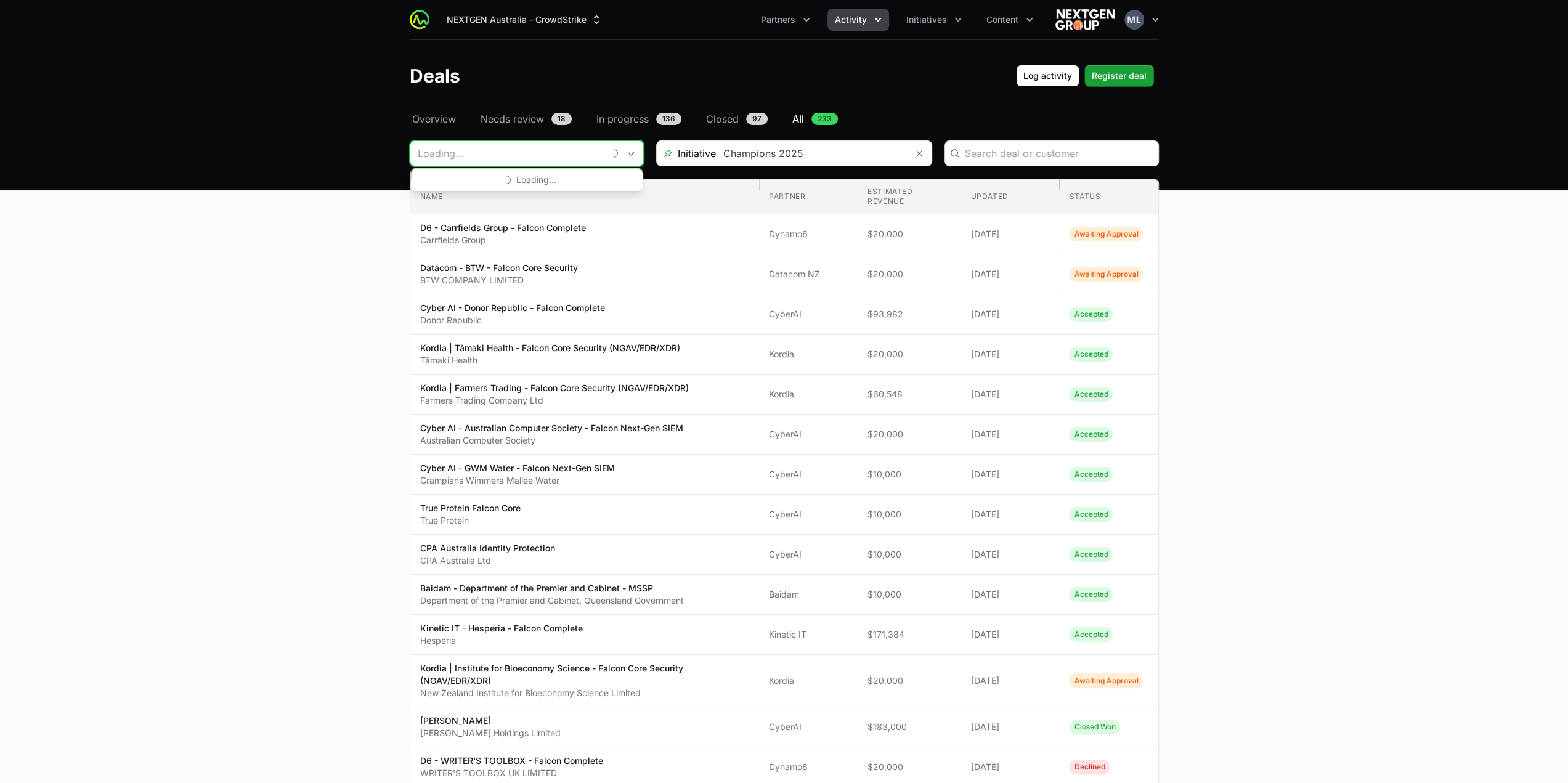
click at [546, 156] on input "Deals Filters" at bounding box center [507, 153] width 194 height 25
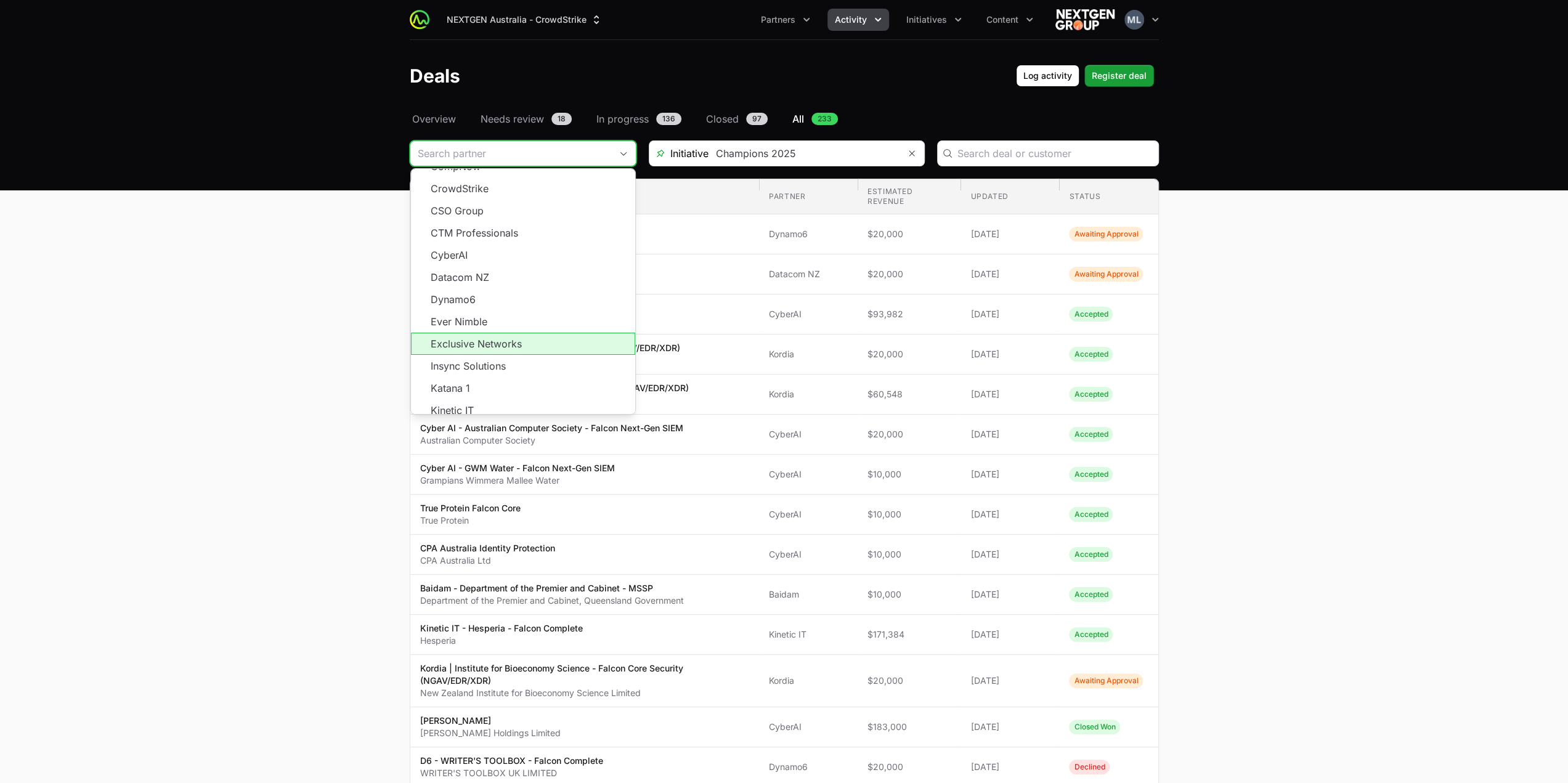
scroll to position [221, 0]
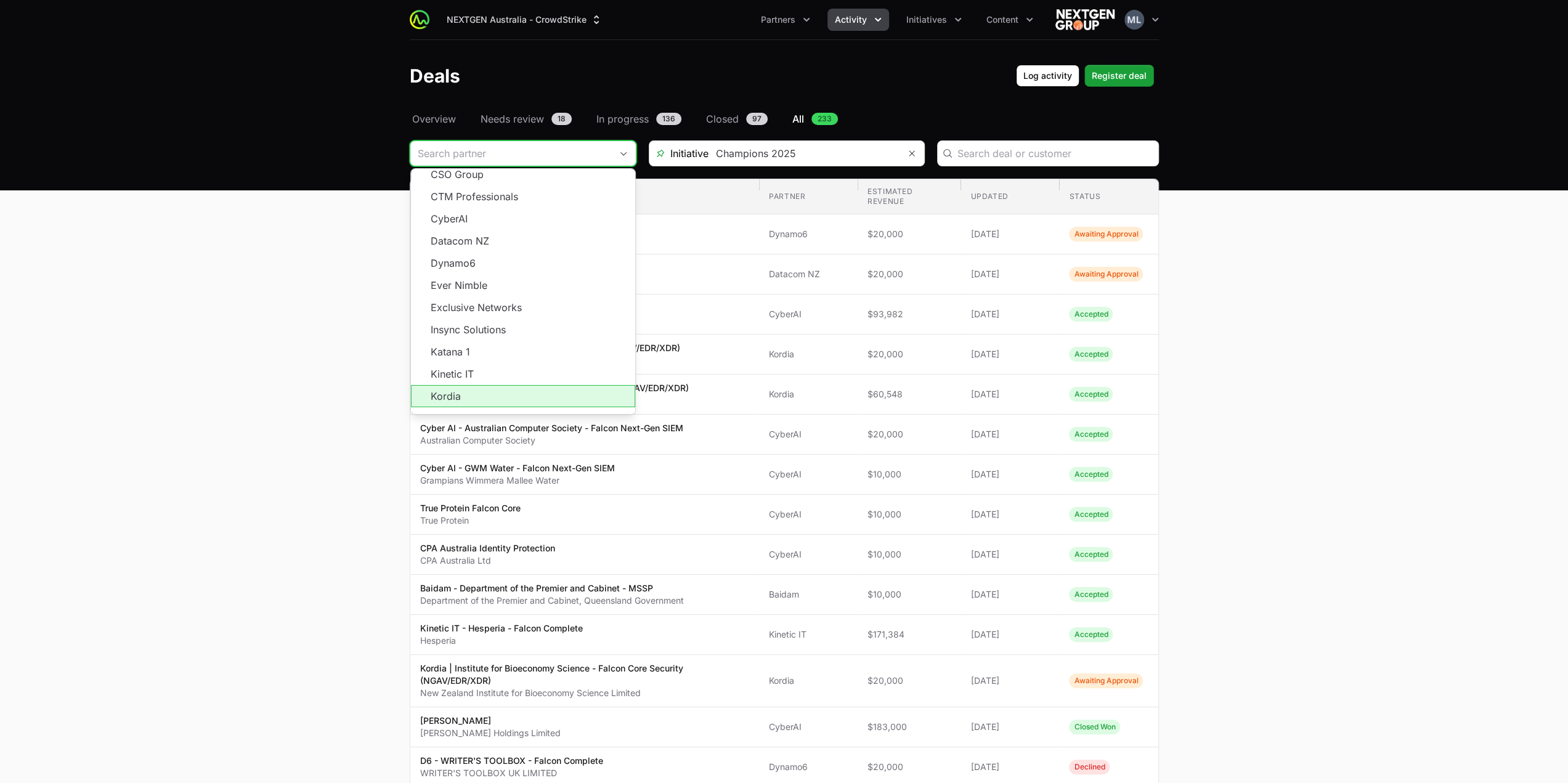
click at [482, 385] on li "Kordia" at bounding box center [523, 396] width 224 height 22
type input "Kordia"
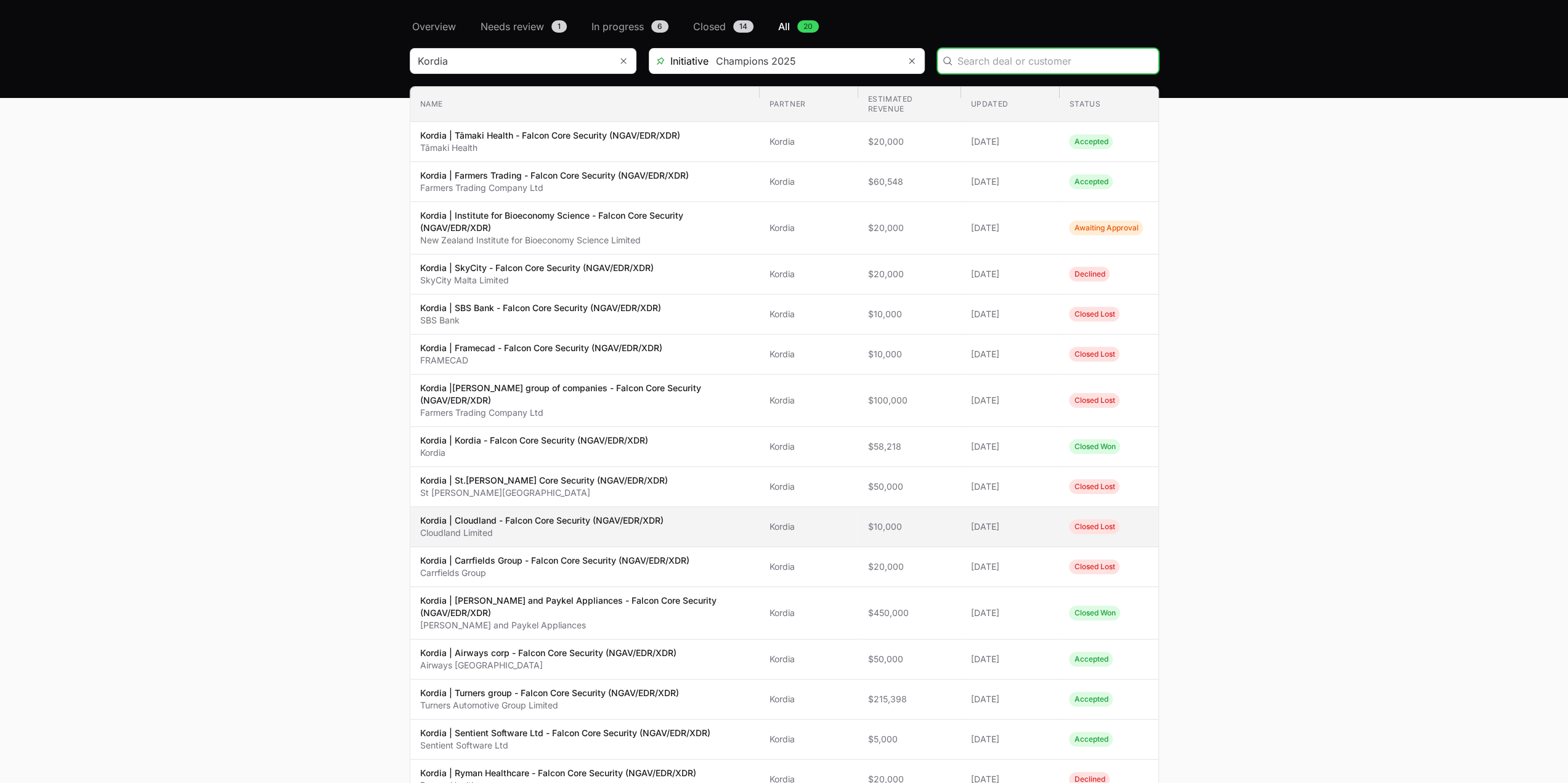
scroll to position [123, 0]
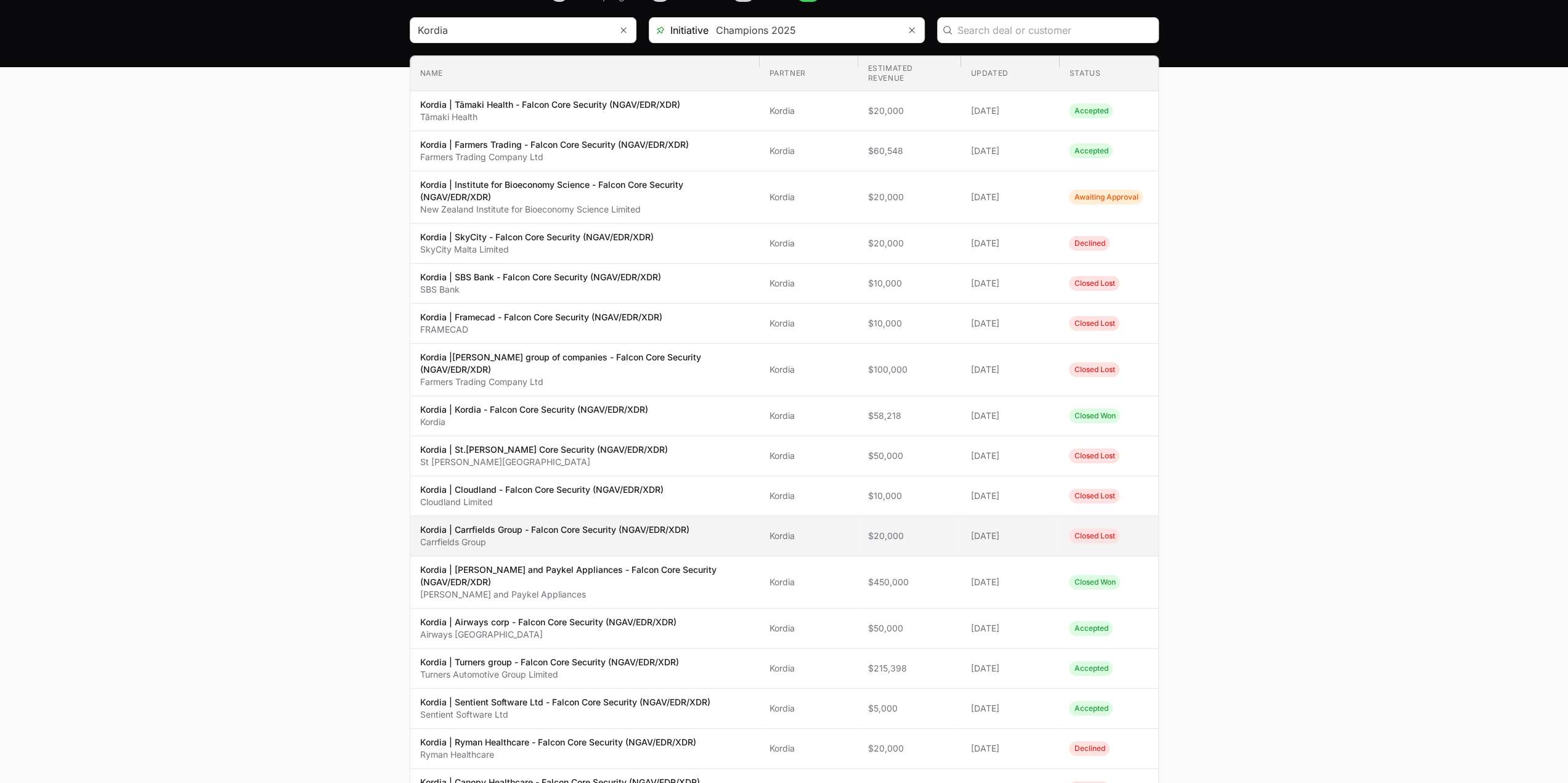
click at [562, 537] on p "Carrfields Group" at bounding box center [554, 541] width 270 height 12
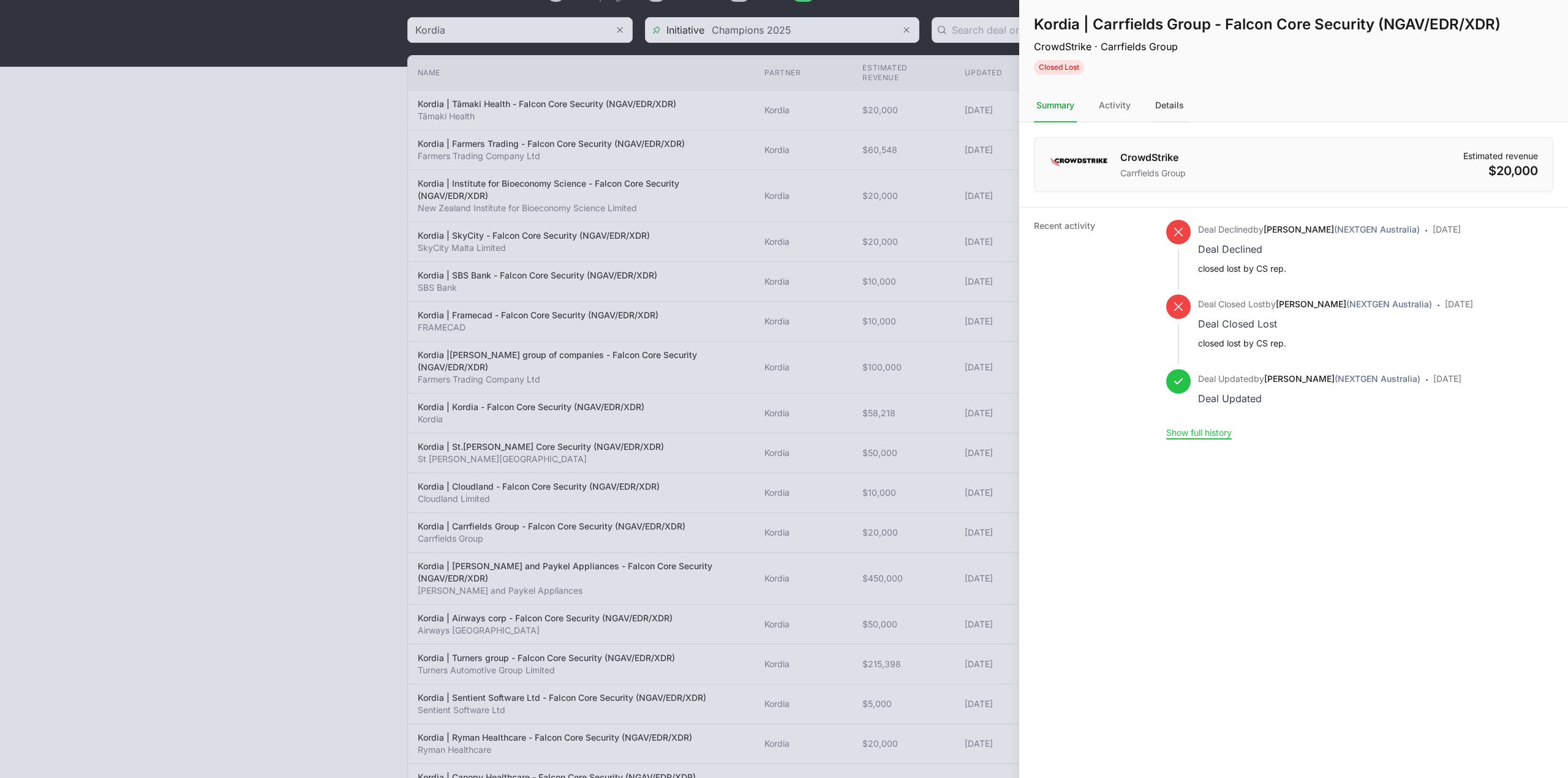
click at [1171, 110] on div "Details" at bounding box center [1169, 106] width 33 height 33
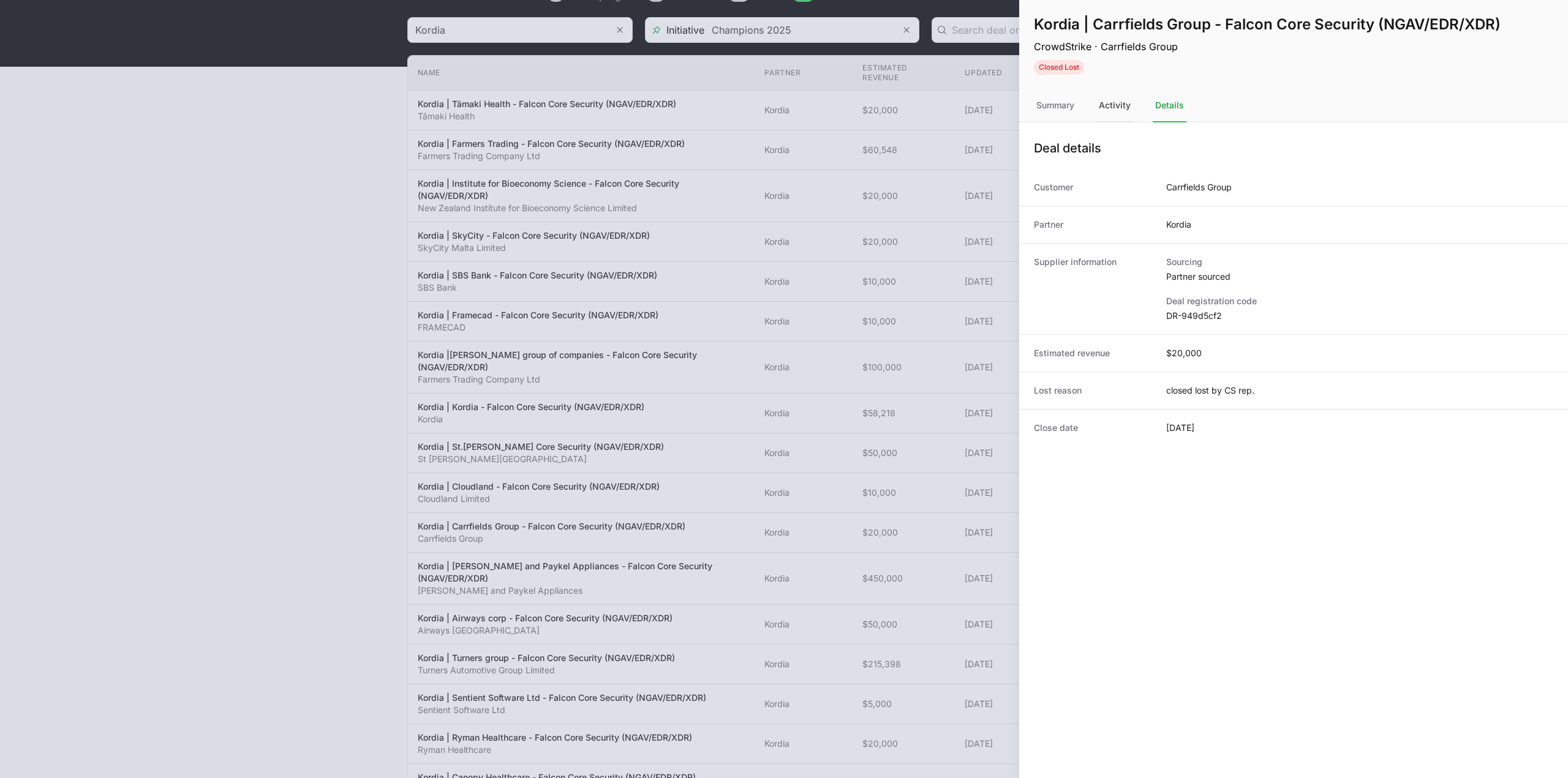
click at [1120, 96] on div "Activity" at bounding box center [1115, 106] width 37 height 33
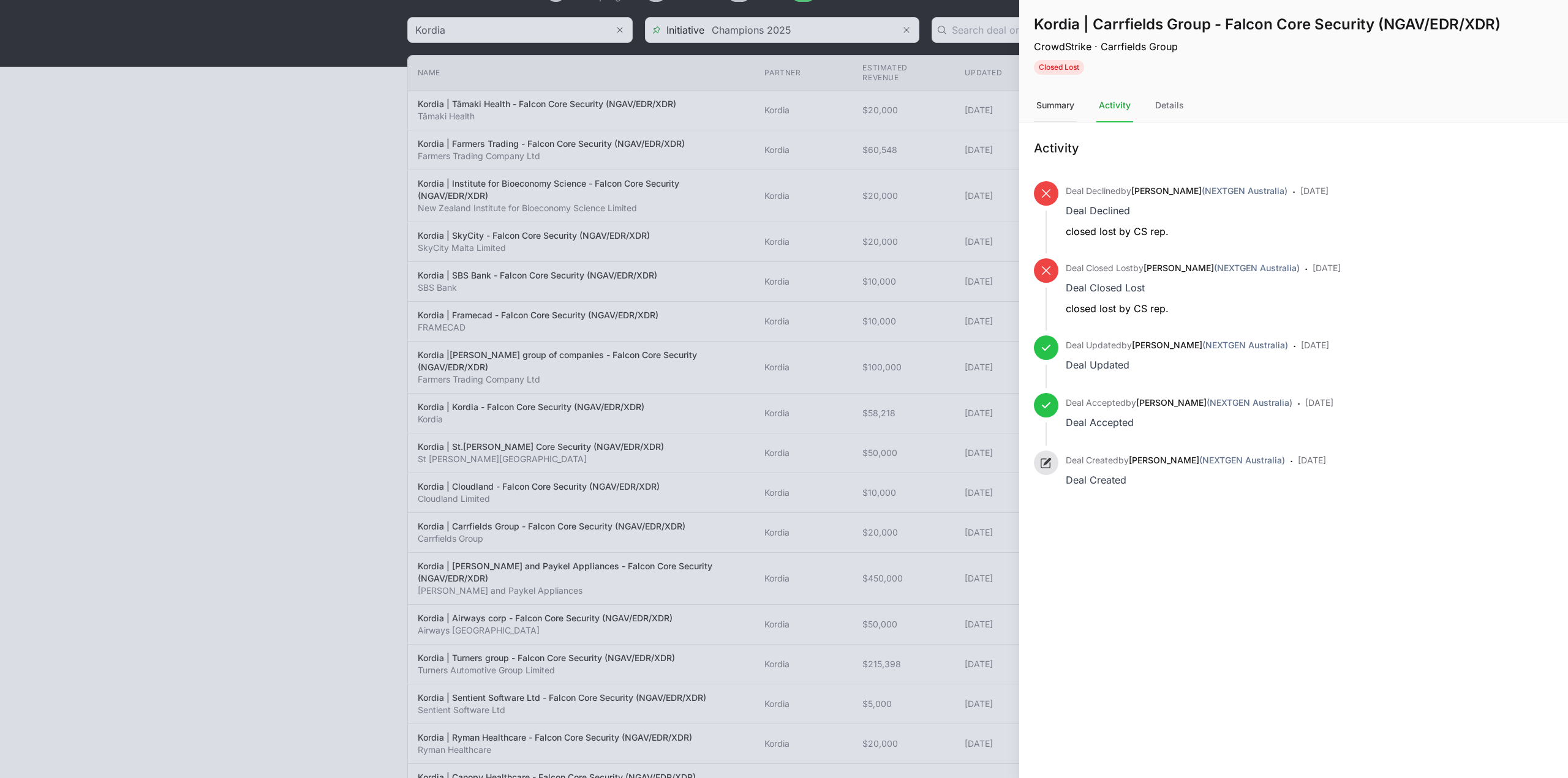
click at [1062, 112] on div "Summary" at bounding box center [1055, 106] width 43 height 33
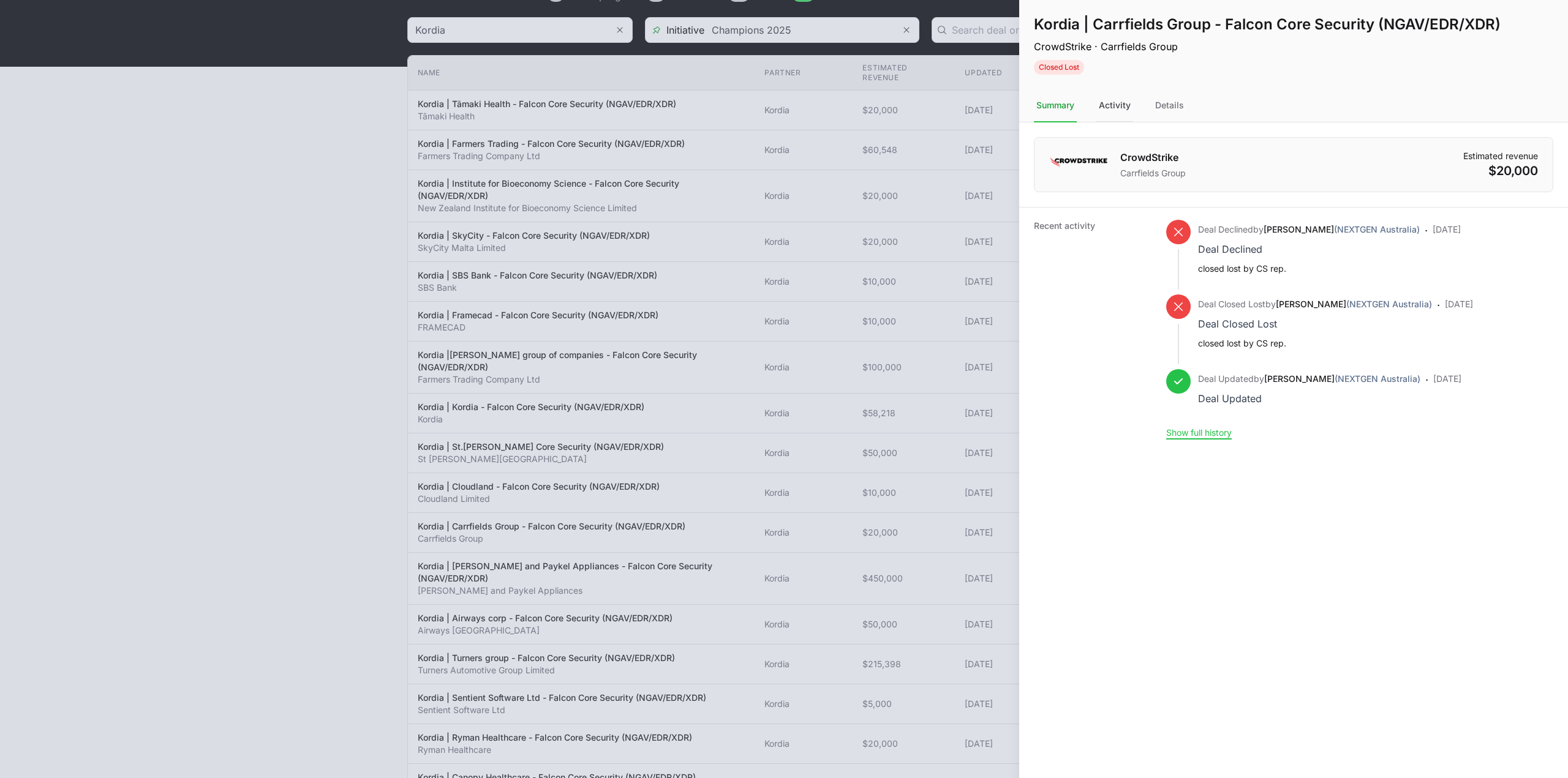
click at [1128, 109] on div "Activity" at bounding box center [1115, 106] width 37 height 33
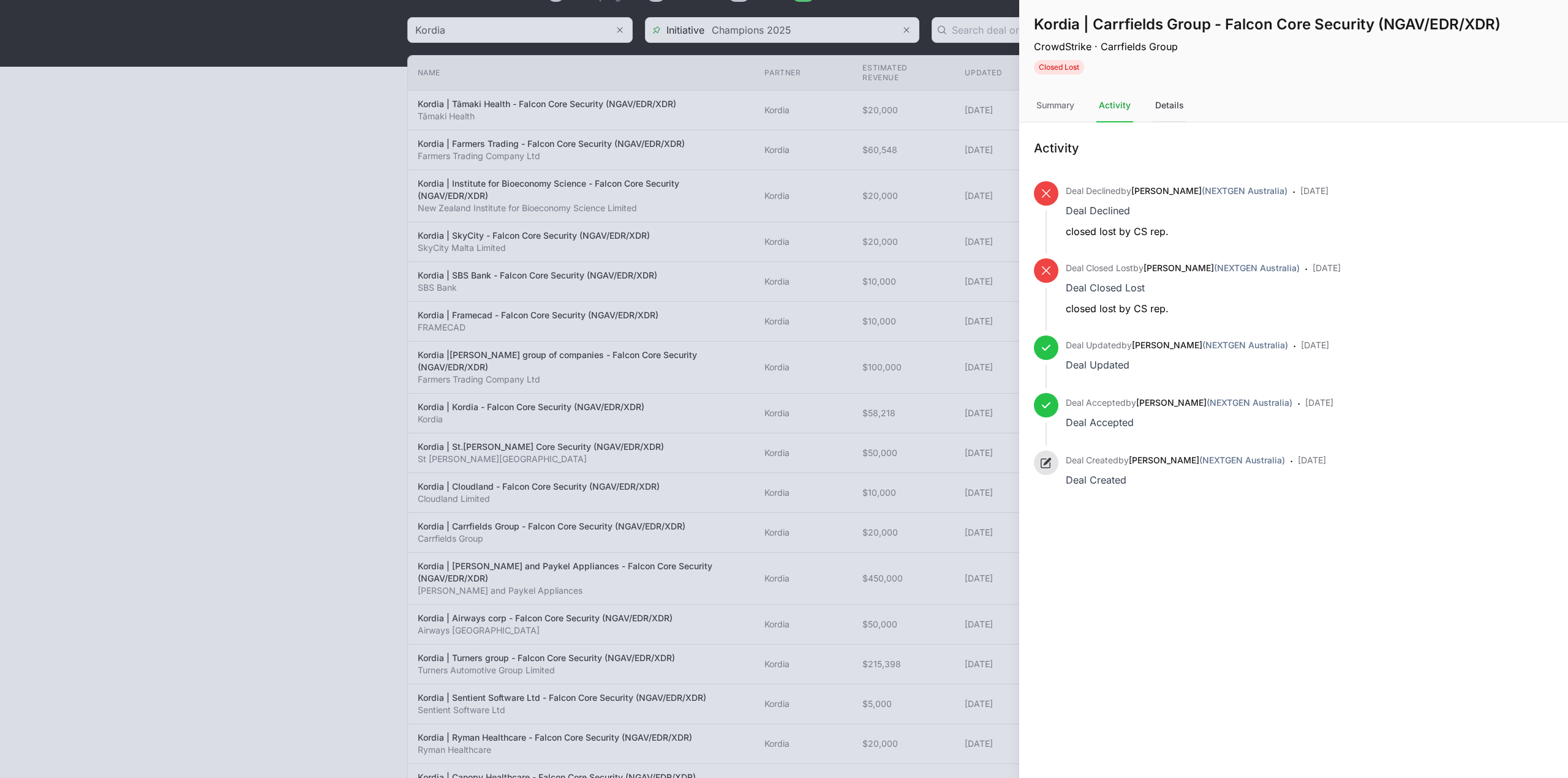
click at [1155, 108] on div "Details" at bounding box center [1169, 106] width 33 height 33
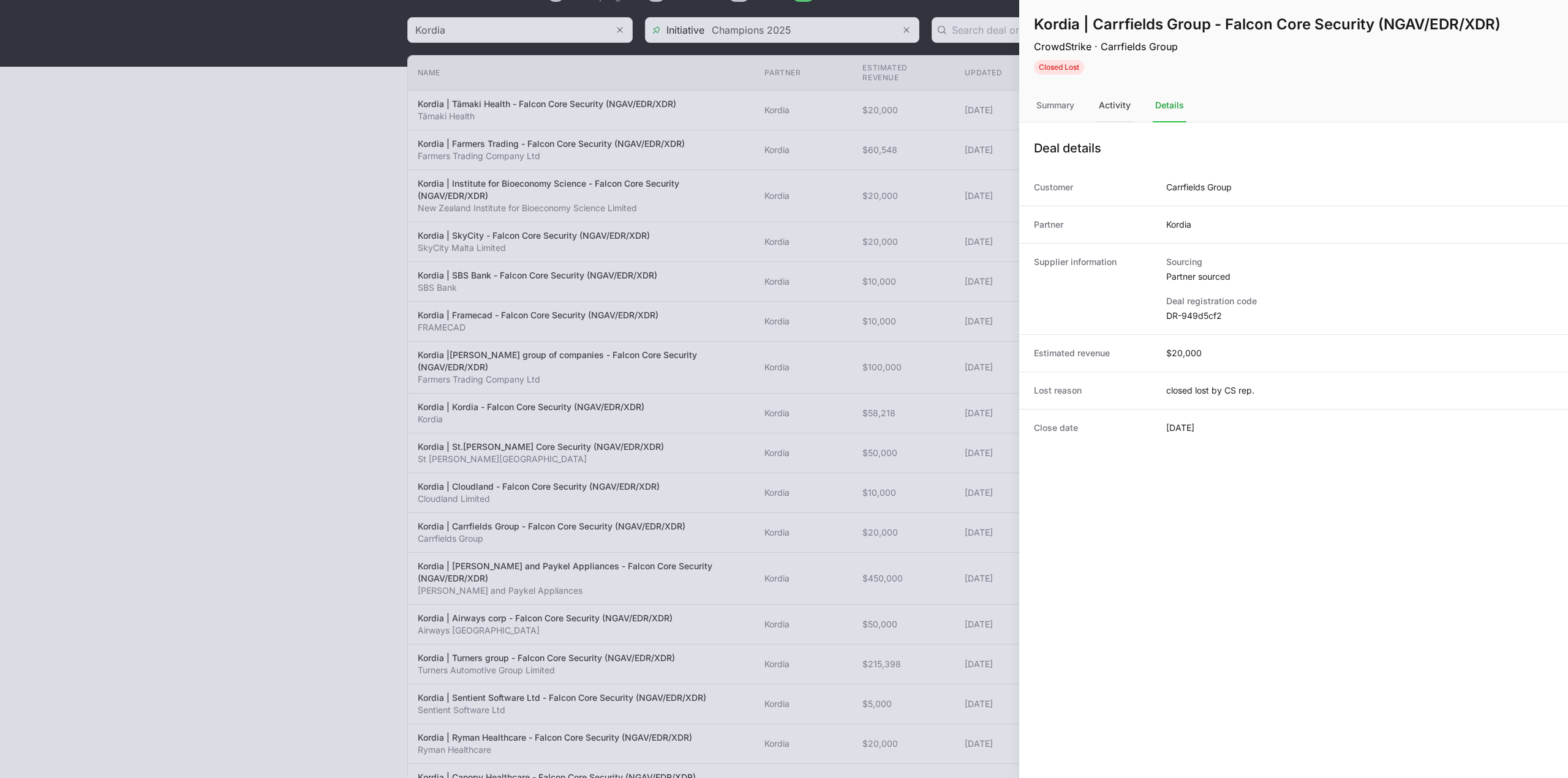
click at [1128, 109] on div "Activity" at bounding box center [1115, 106] width 37 height 33
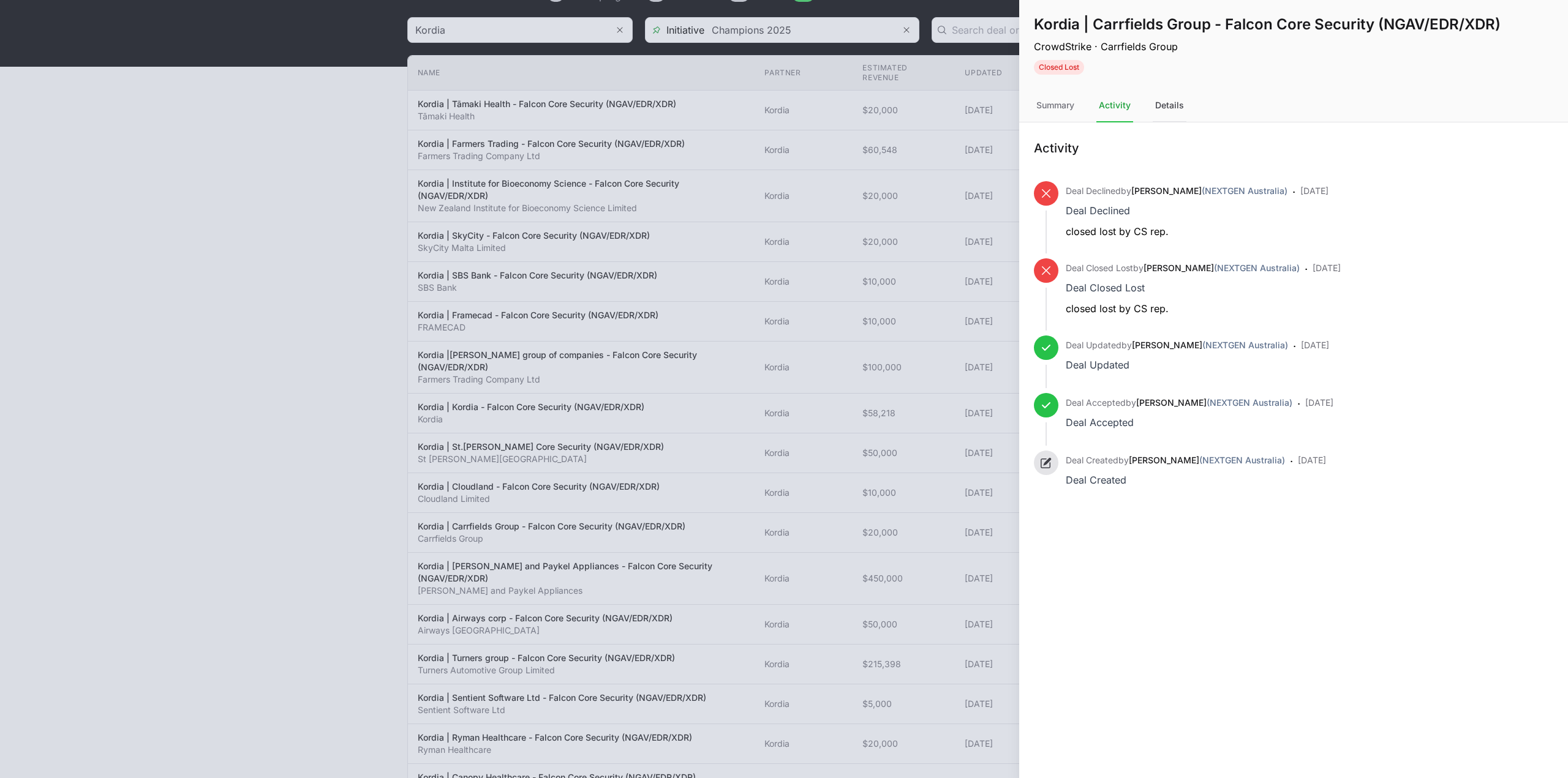
click at [1167, 108] on div "Details" at bounding box center [1169, 106] width 33 height 33
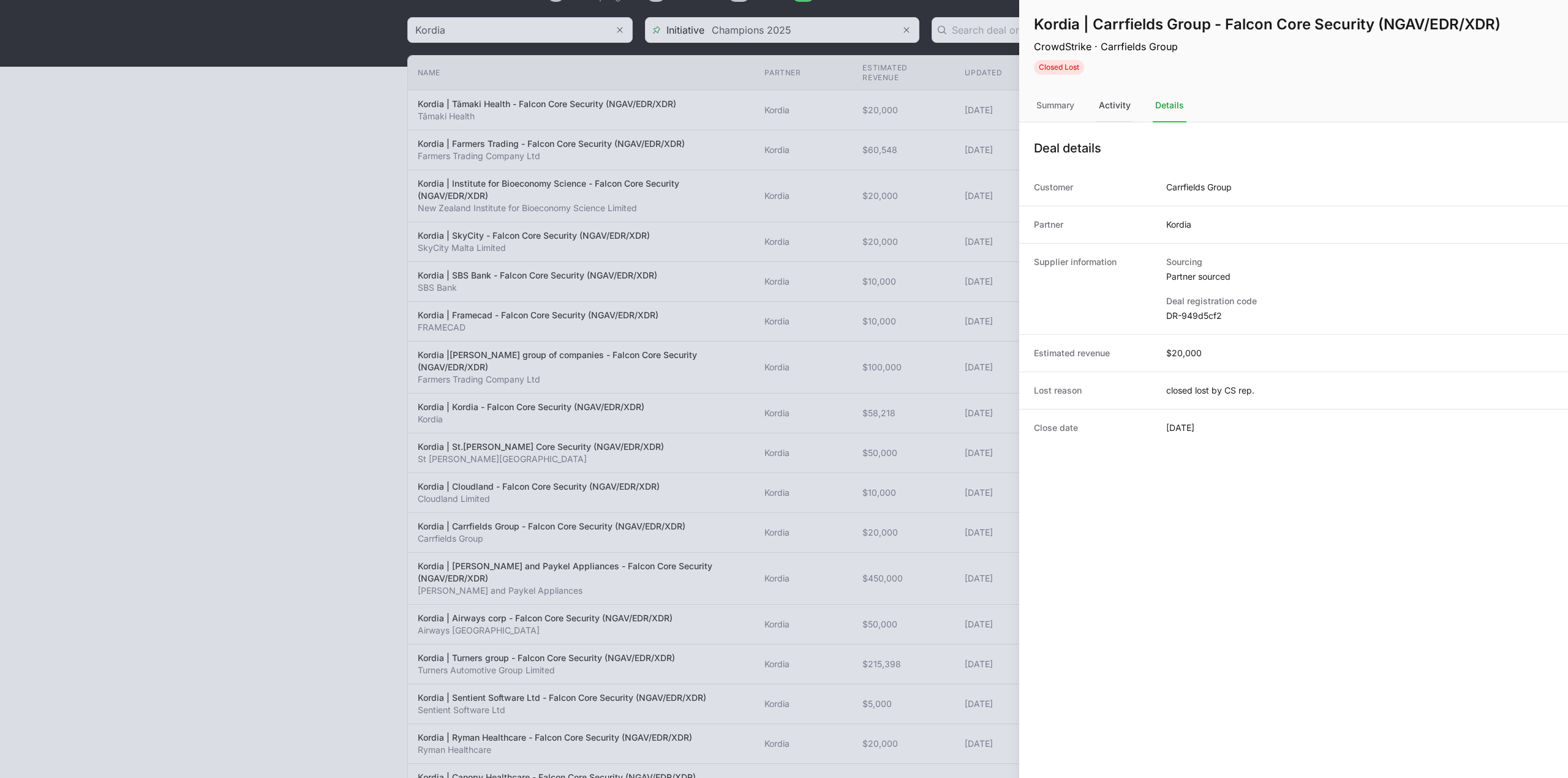
click at [1123, 105] on div "Activity" at bounding box center [1115, 106] width 37 height 33
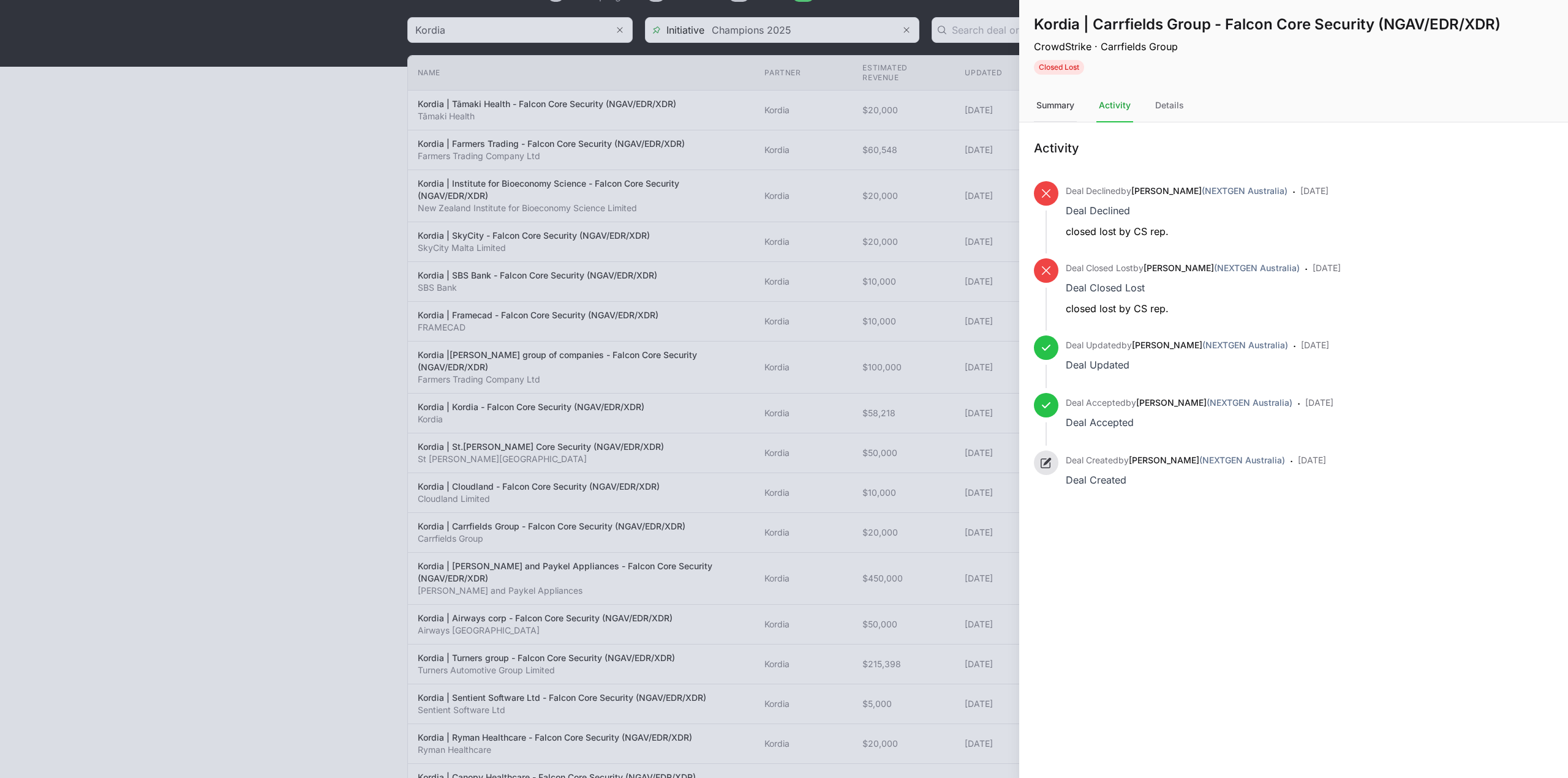
click at [1059, 113] on div "Summary" at bounding box center [1055, 106] width 43 height 33
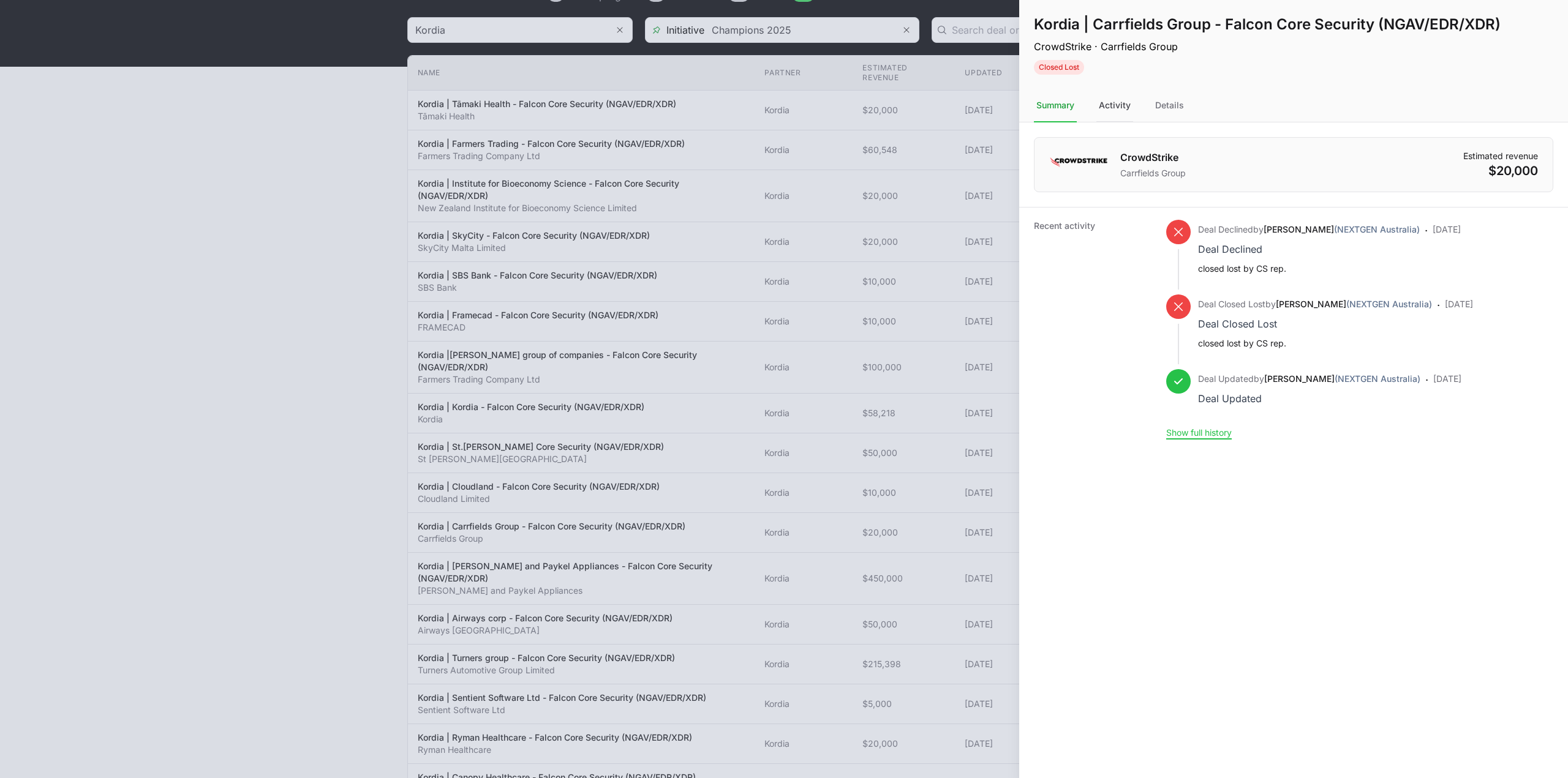
click at [1104, 119] on div "Activity" at bounding box center [1115, 106] width 37 height 33
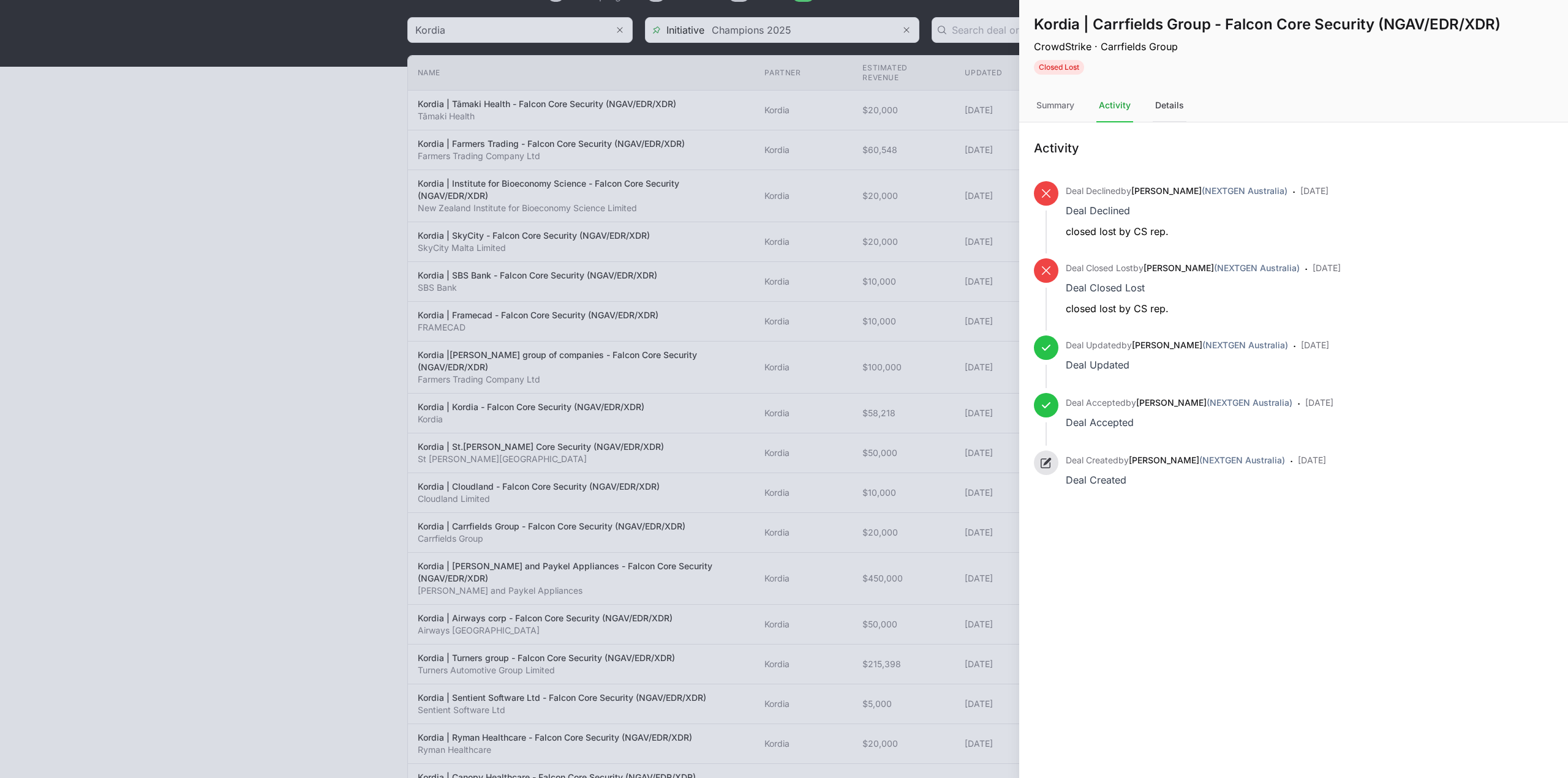
click at [1153, 108] on div "Details" at bounding box center [1169, 106] width 33 height 33
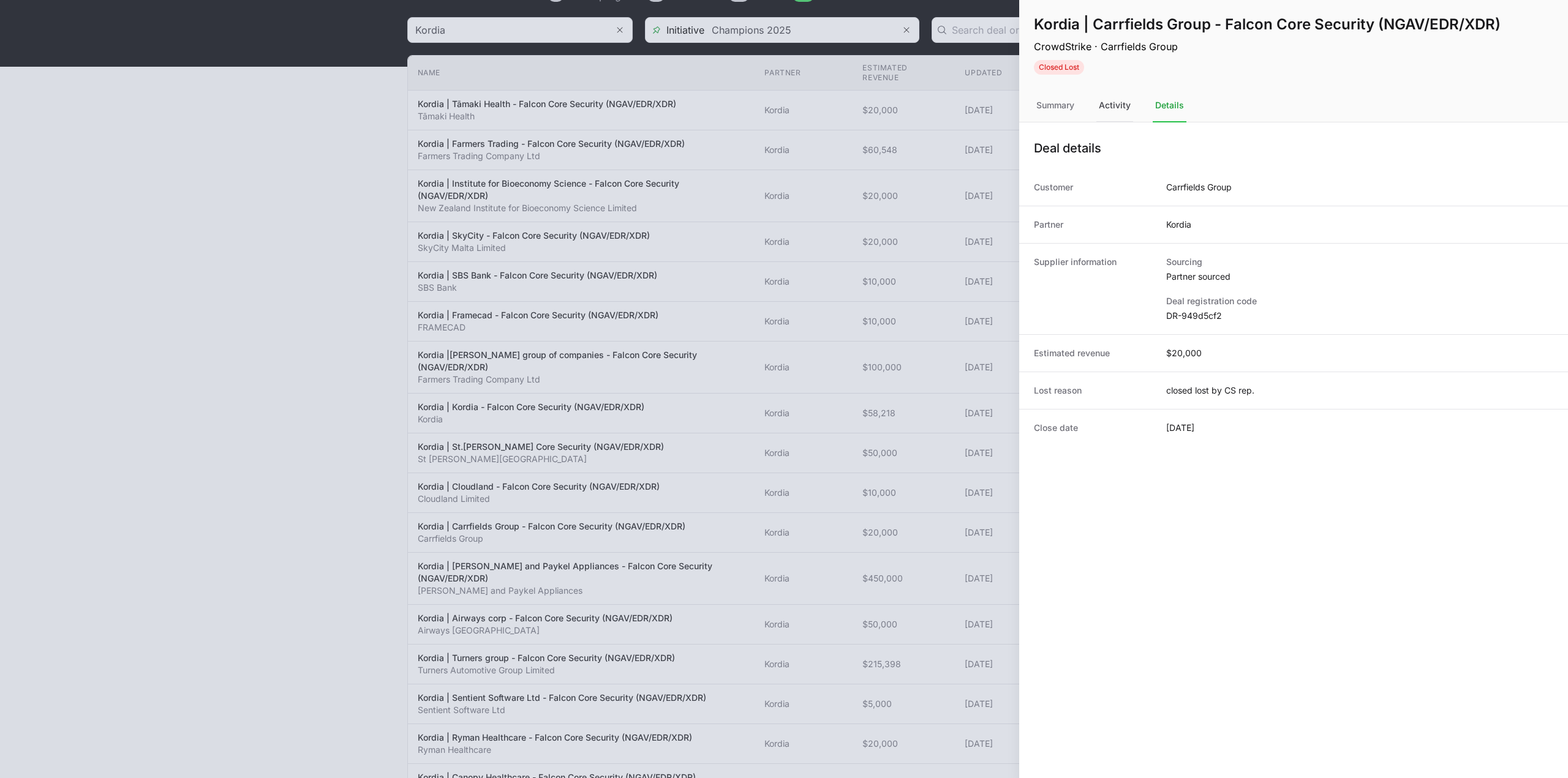
click at [1128, 110] on div "Activity" at bounding box center [1115, 106] width 37 height 33
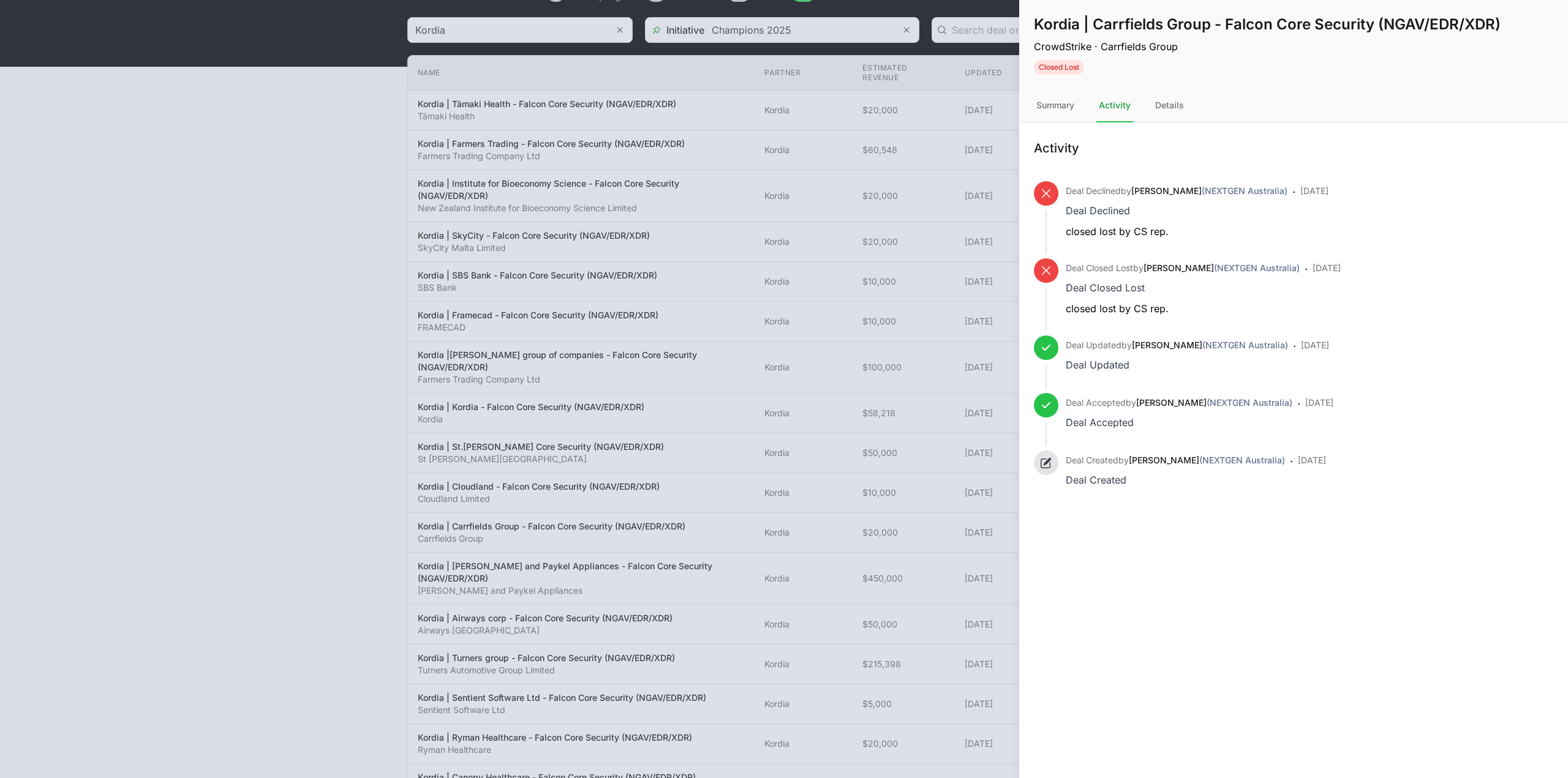
click at [969, 135] on div at bounding box center [784, 389] width 1568 height 778
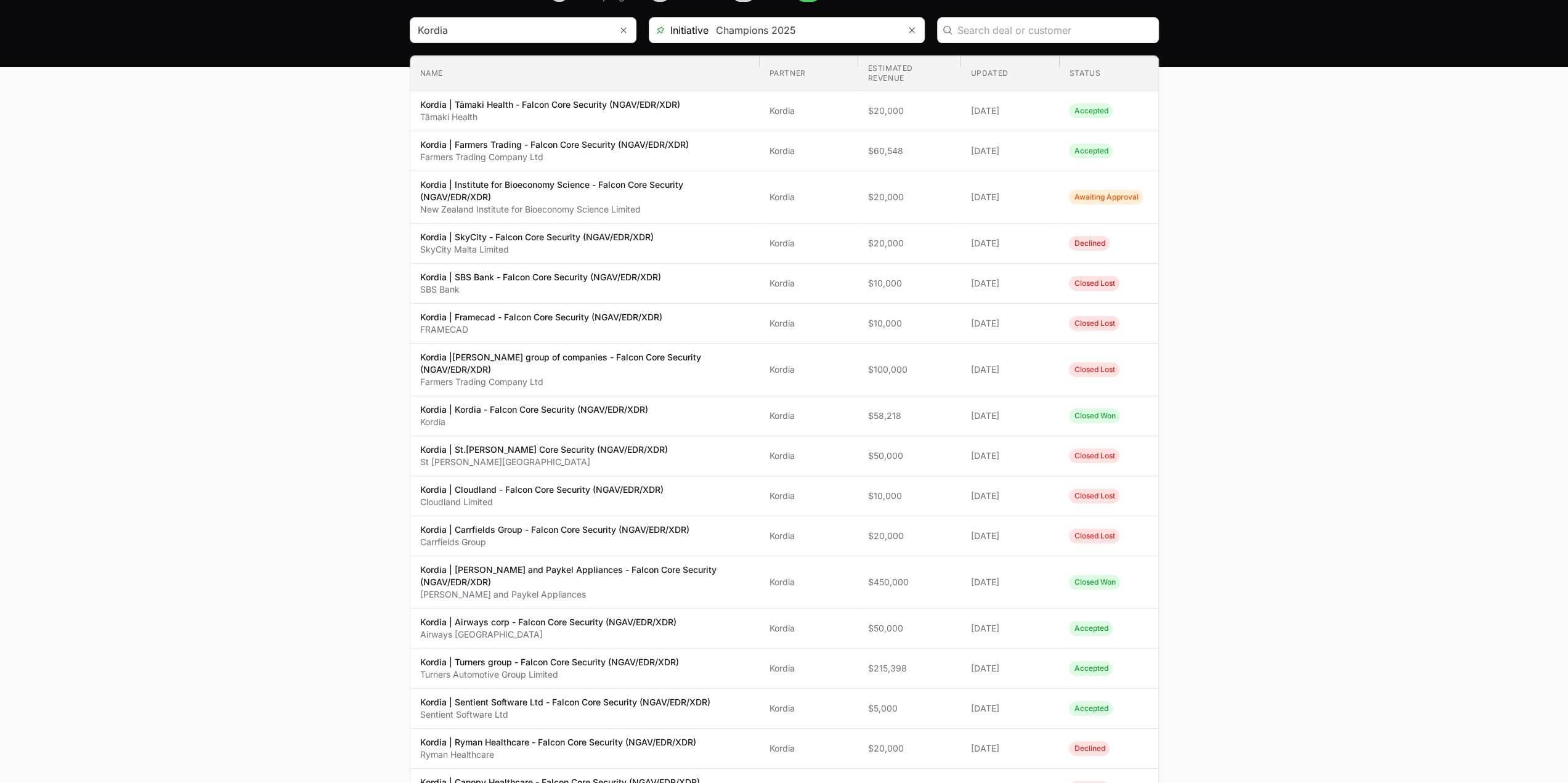
click at [1418, 318] on main "Select a tab Overview Needs review In progress Closed All Overview Needs review…" at bounding box center [784, 492] width 1568 height 1009
